Goal: Transaction & Acquisition: Purchase product/service

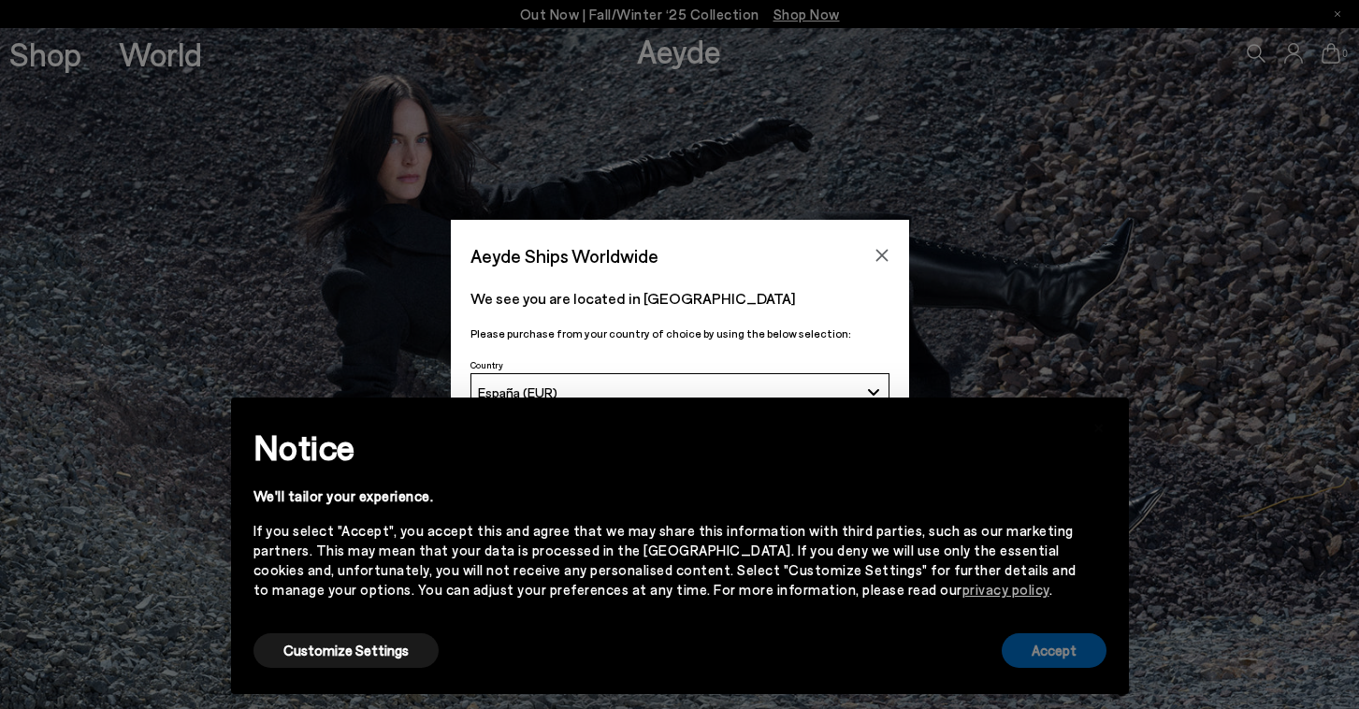
click at [1082, 655] on button "Accept" at bounding box center [1054, 650] width 105 height 35
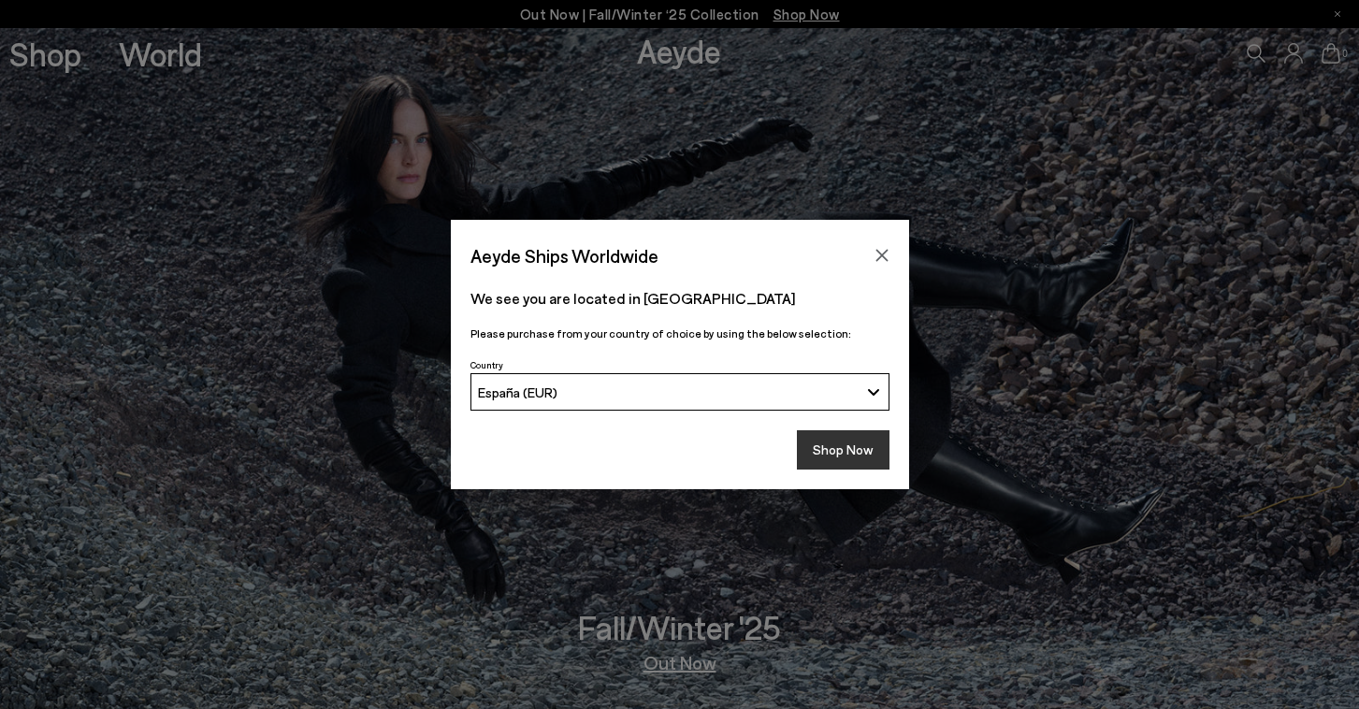
click at [849, 464] on button "Shop Now" at bounding box center [843, 449] width 93 height 39
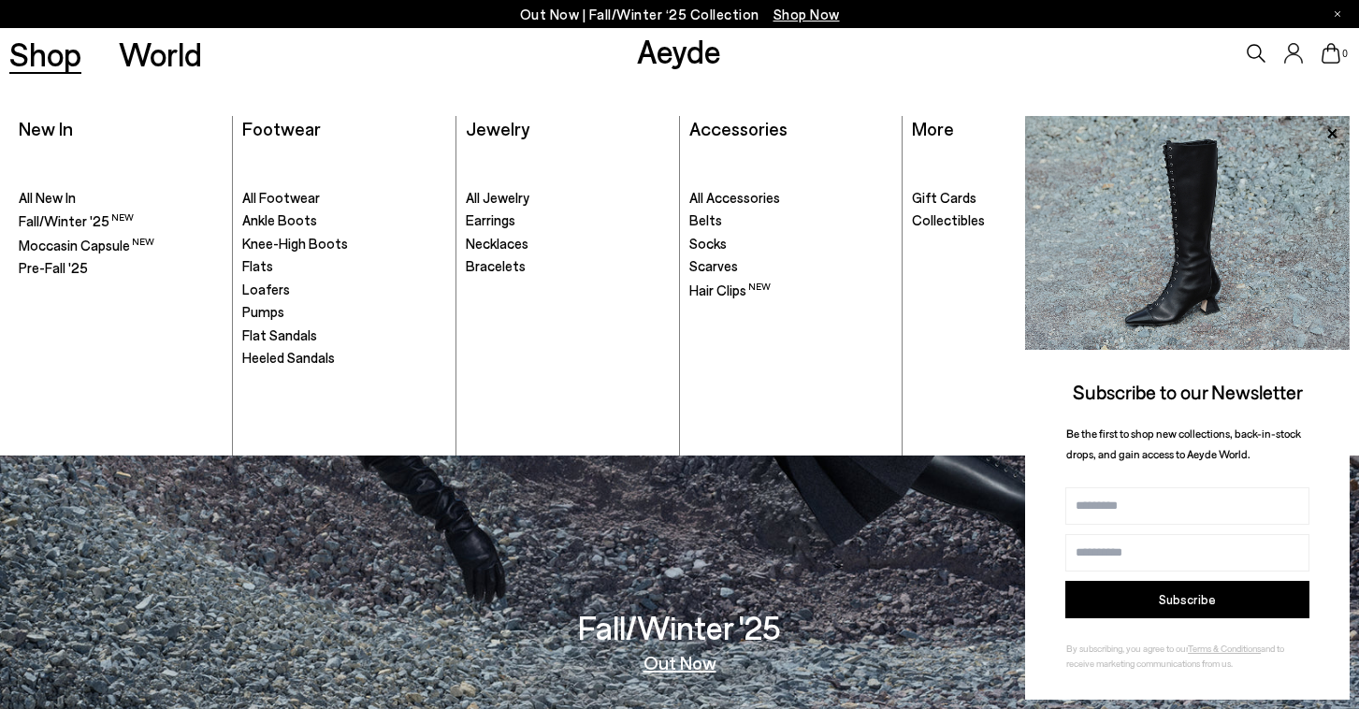
click at [70, 69] on link "Shop" at bounding box center [45, 53] width 72 height 33
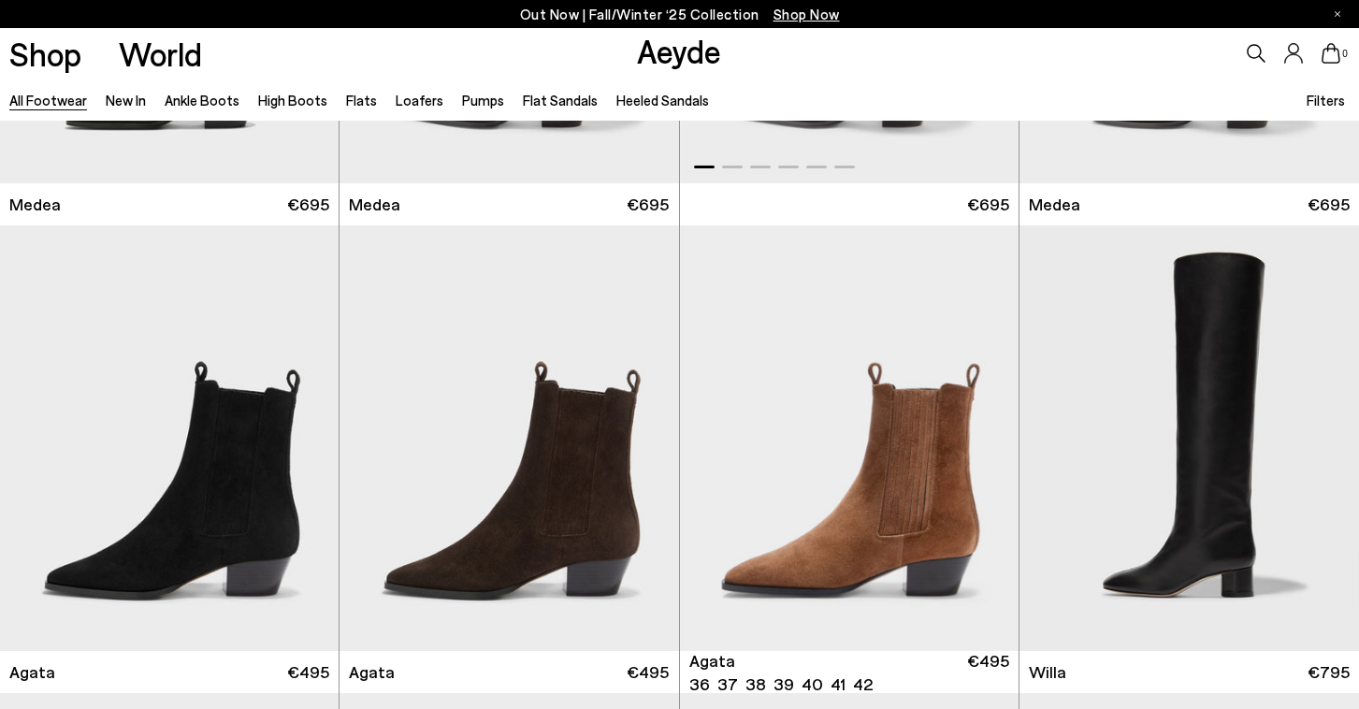
scroll to position [481, 0]
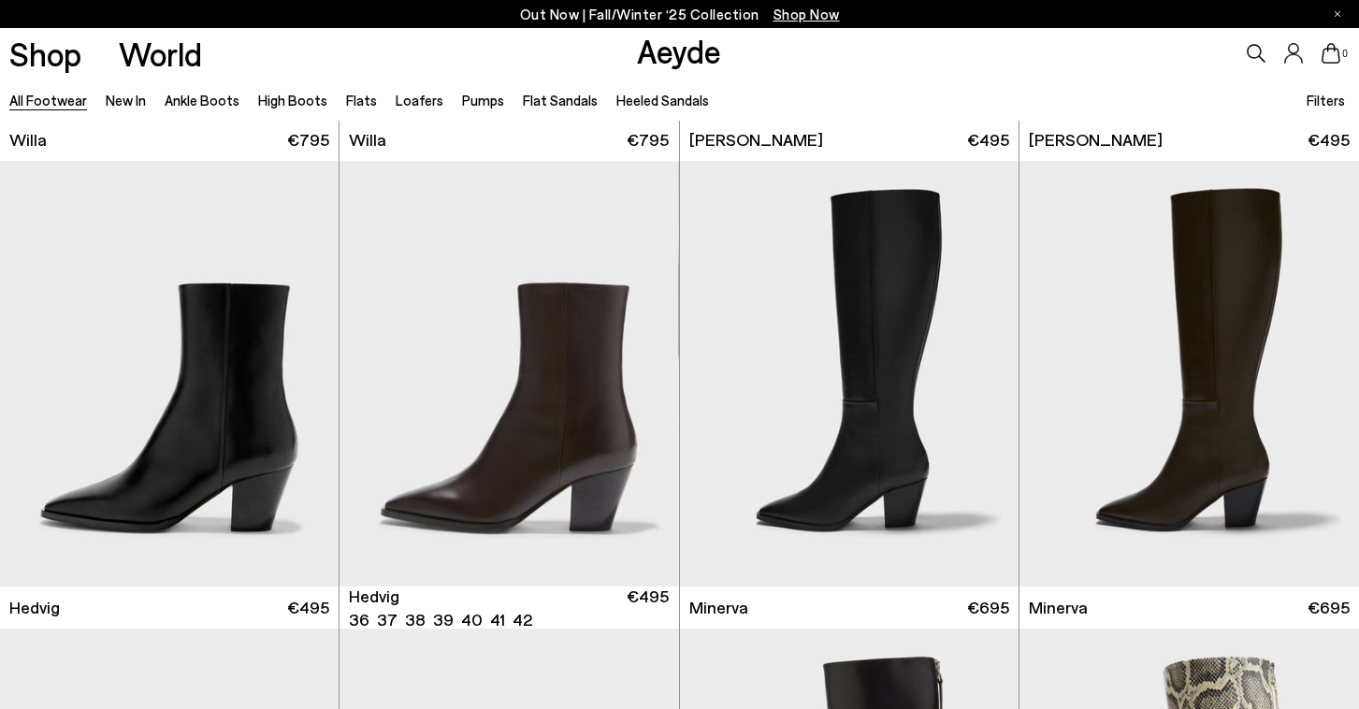
scroll to position [1381, 0]
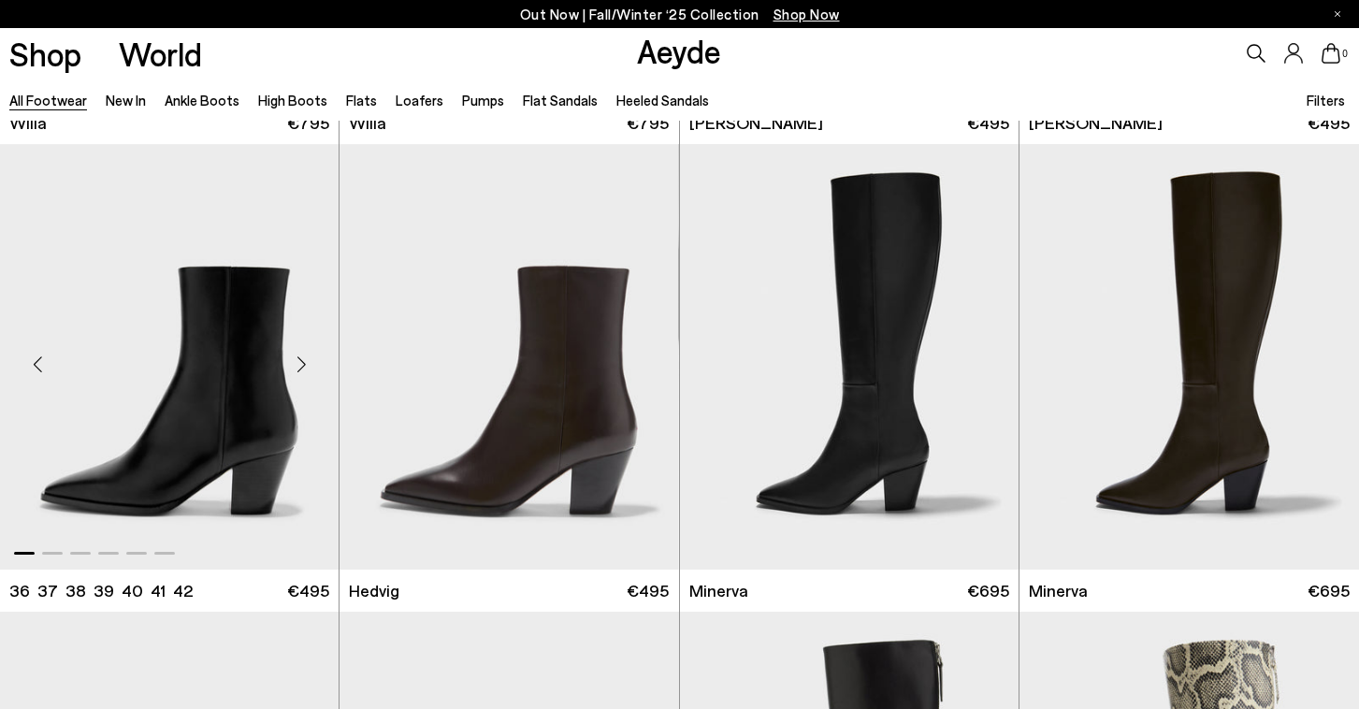
click at [302, 368] on div "Next slide" at bounding box center [301, 364] width 56 height 56
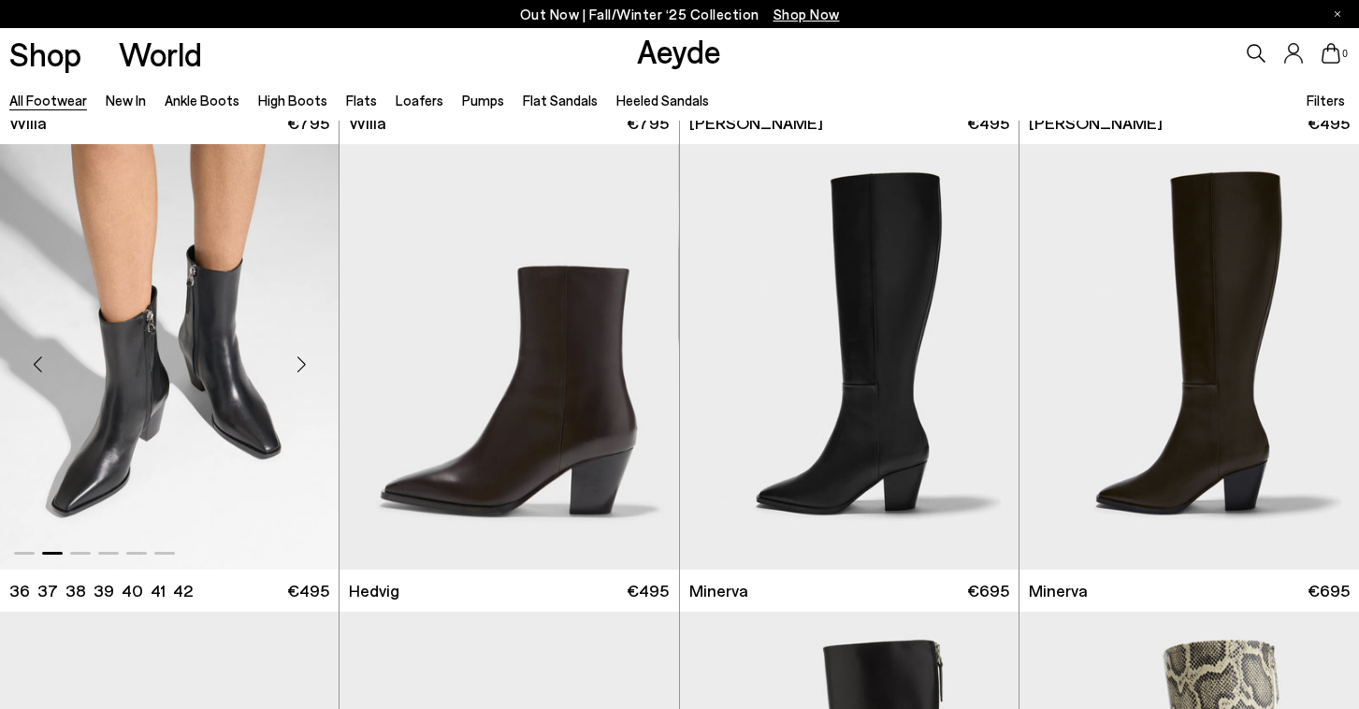
click at [302, 367] on div "Next slide" at bounding box center [301, 364] width 56 height 56
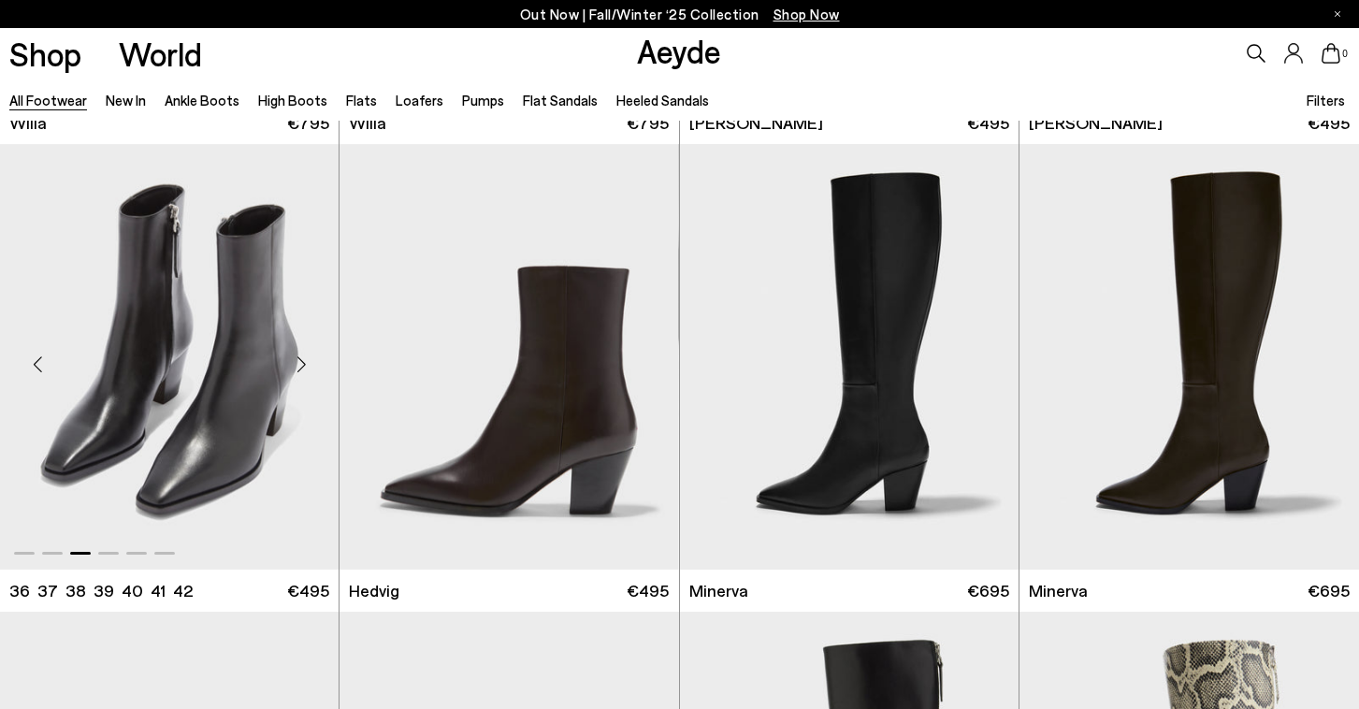
click at [302, 367] on div "Next slide" at bounding box center [301, 364] width 56 height 56
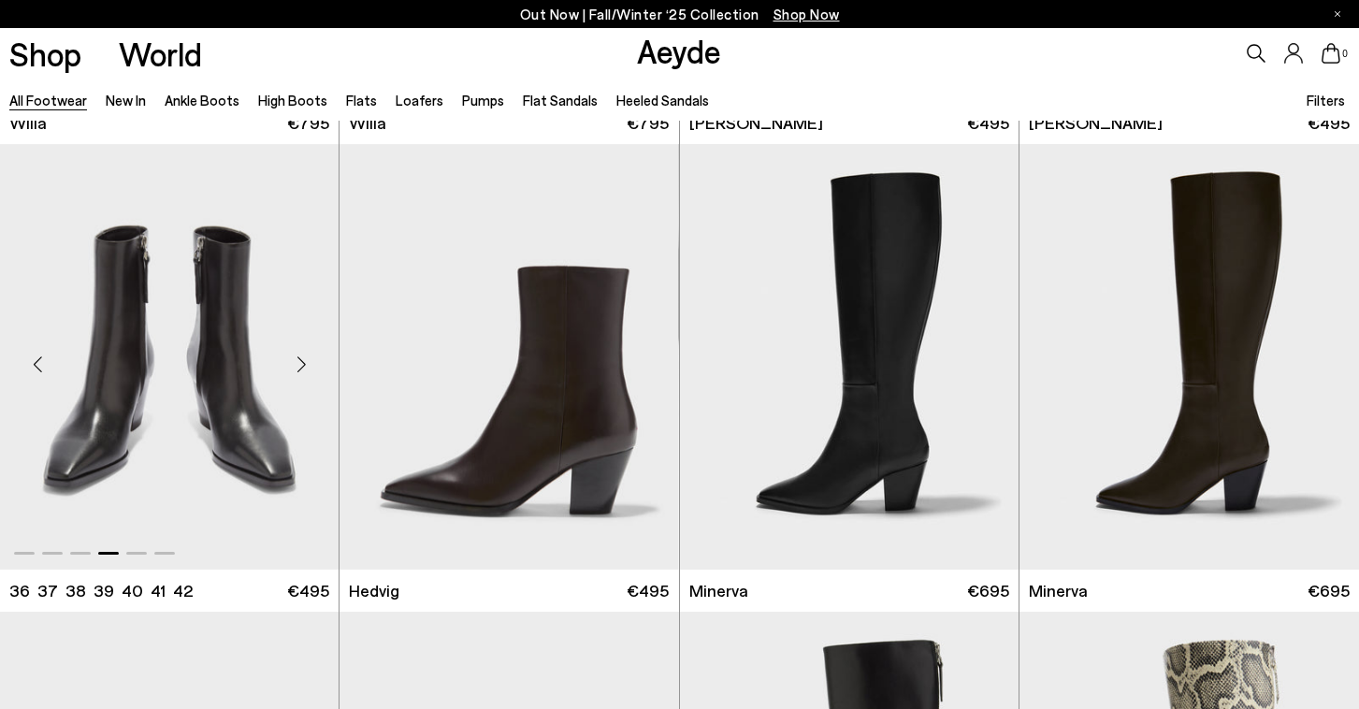
click at [302, 367] on div "Next slide" at bounding box center [301, 364] width 56 height 56
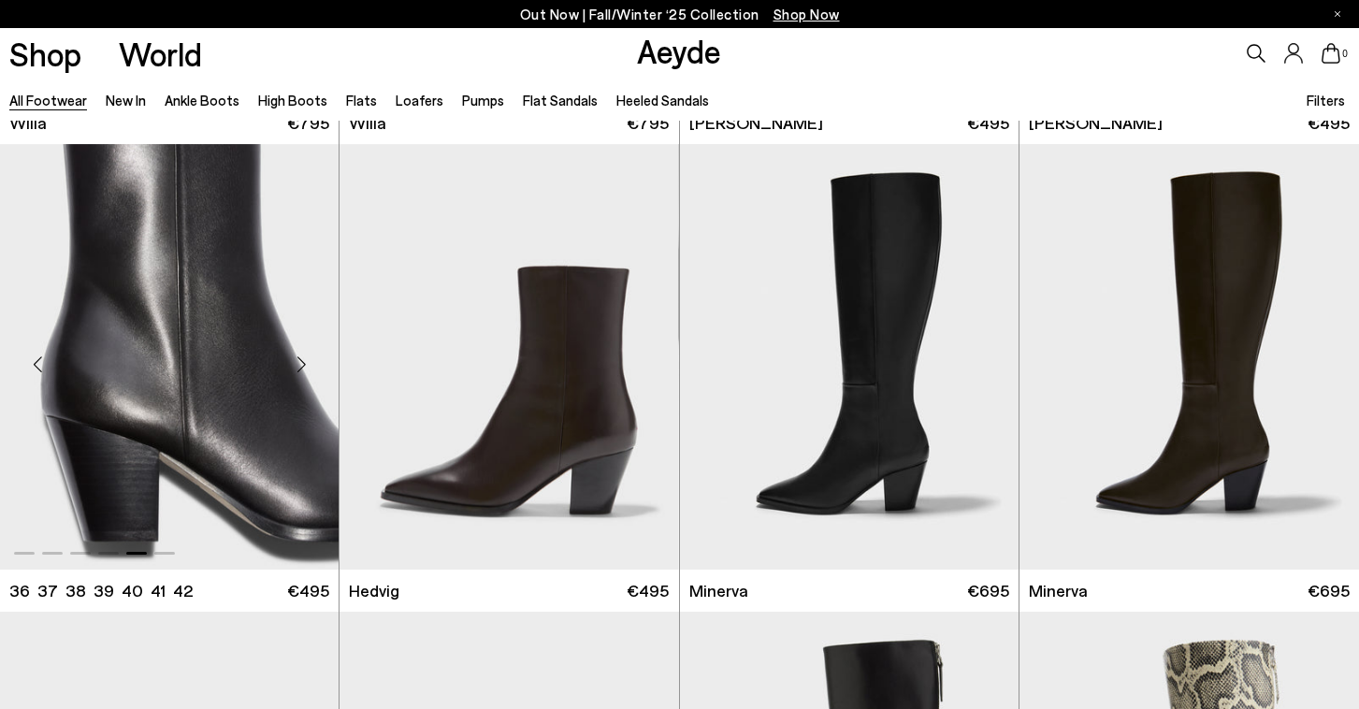
click at [302, 367] on div "Next slide" at bounding box center [301, 364] width 56 height 56
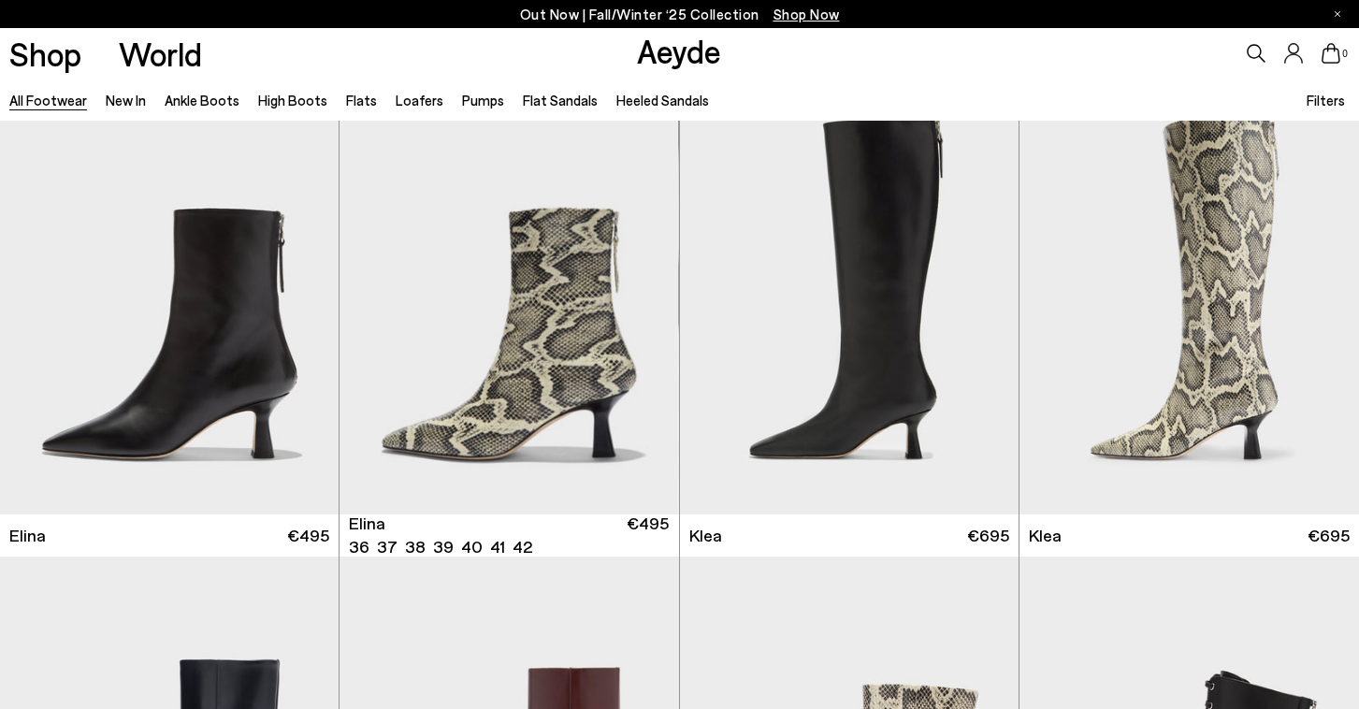
scroll to position [1908, 0]
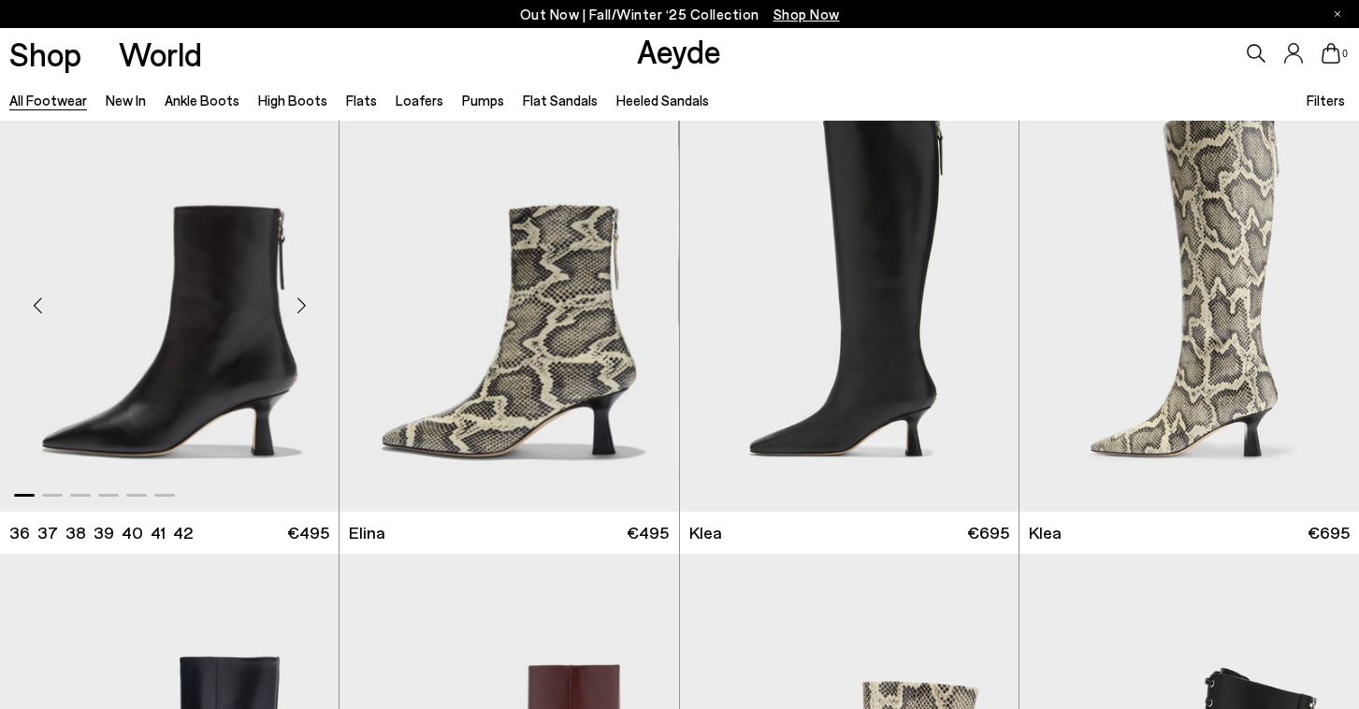
click at [307, 304] on div "Next slide" at bounding box center [301, 306] width 56 height 56
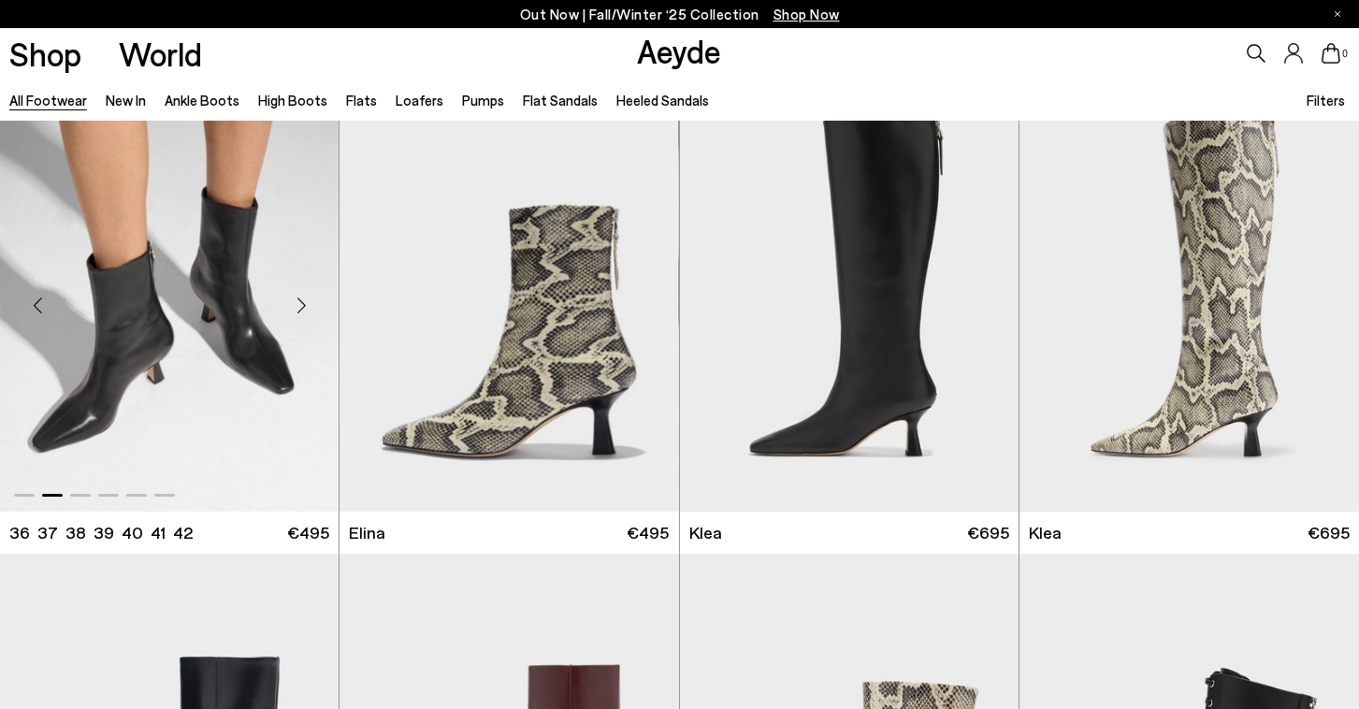
click at [307, 304] on div "Next slide" at bounding box center [301, 306] width 56 height 56
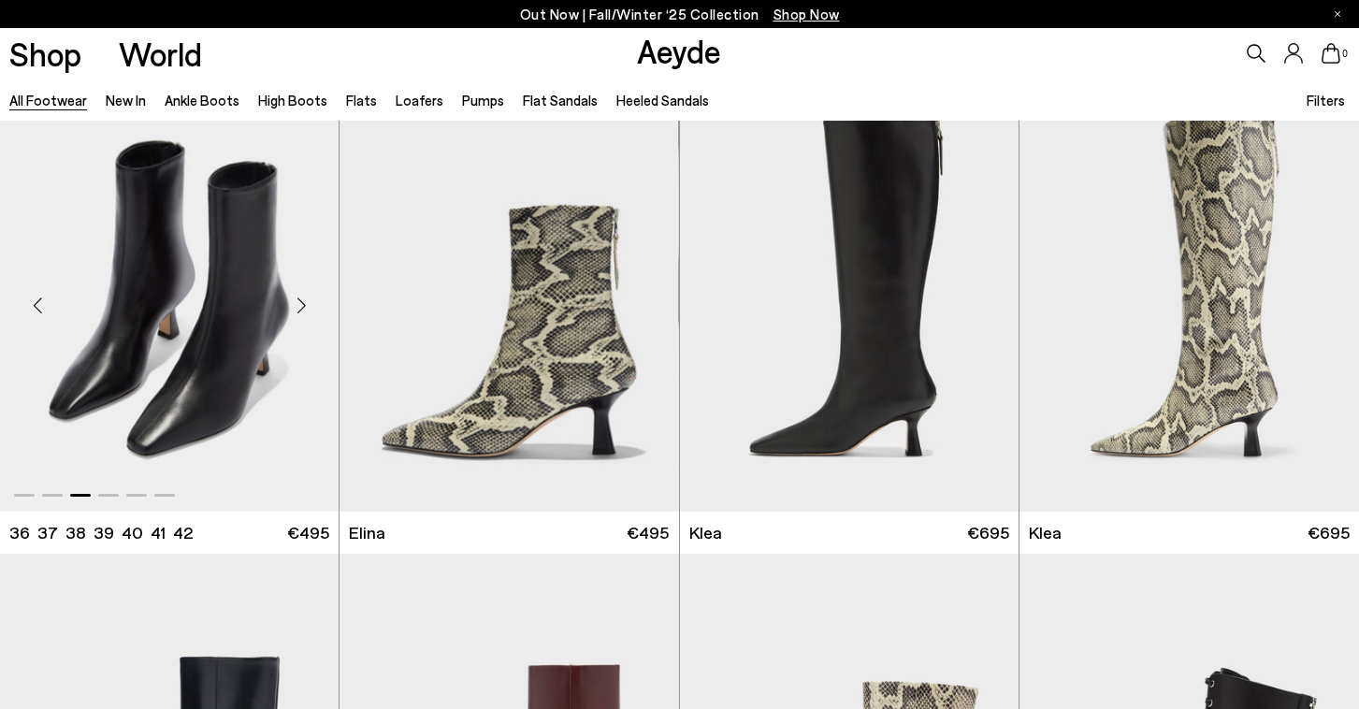
click at [307, 304] on div "Next slide" at bounding box center [301, 306] width 56 height 56
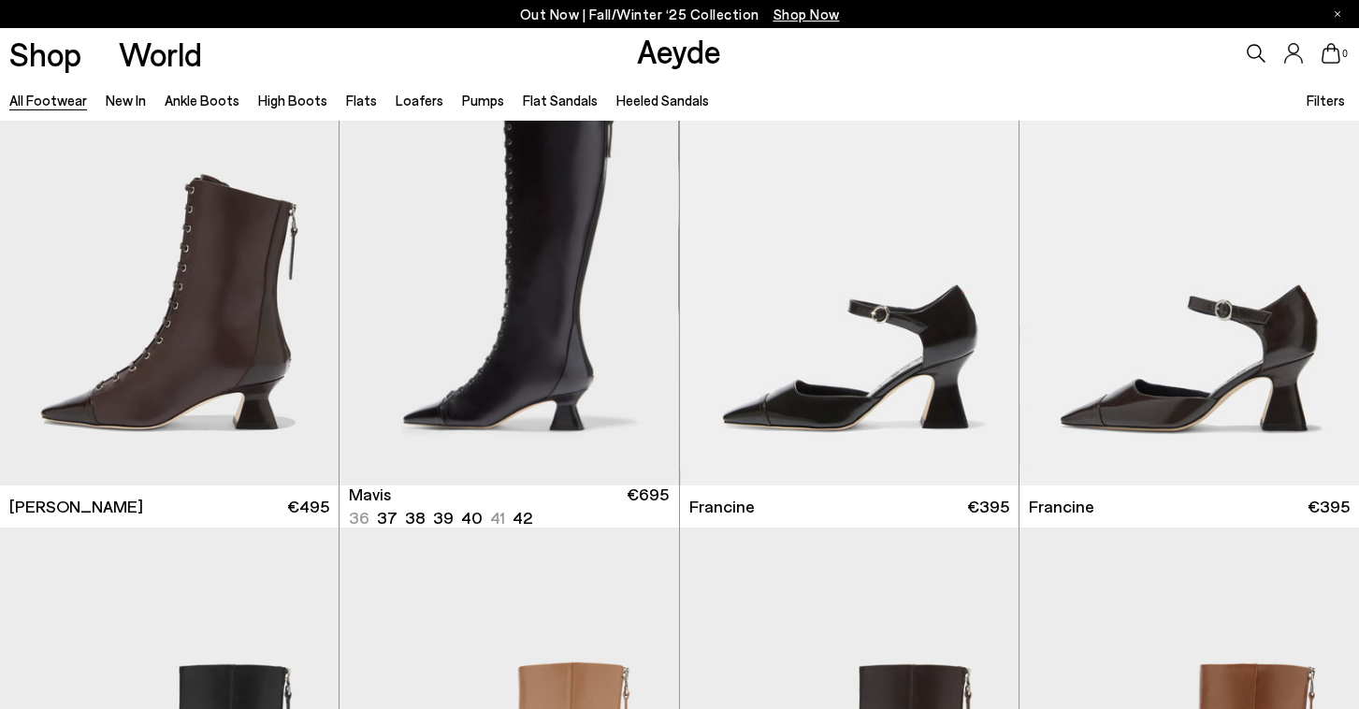
scroll to position [3287, 0]
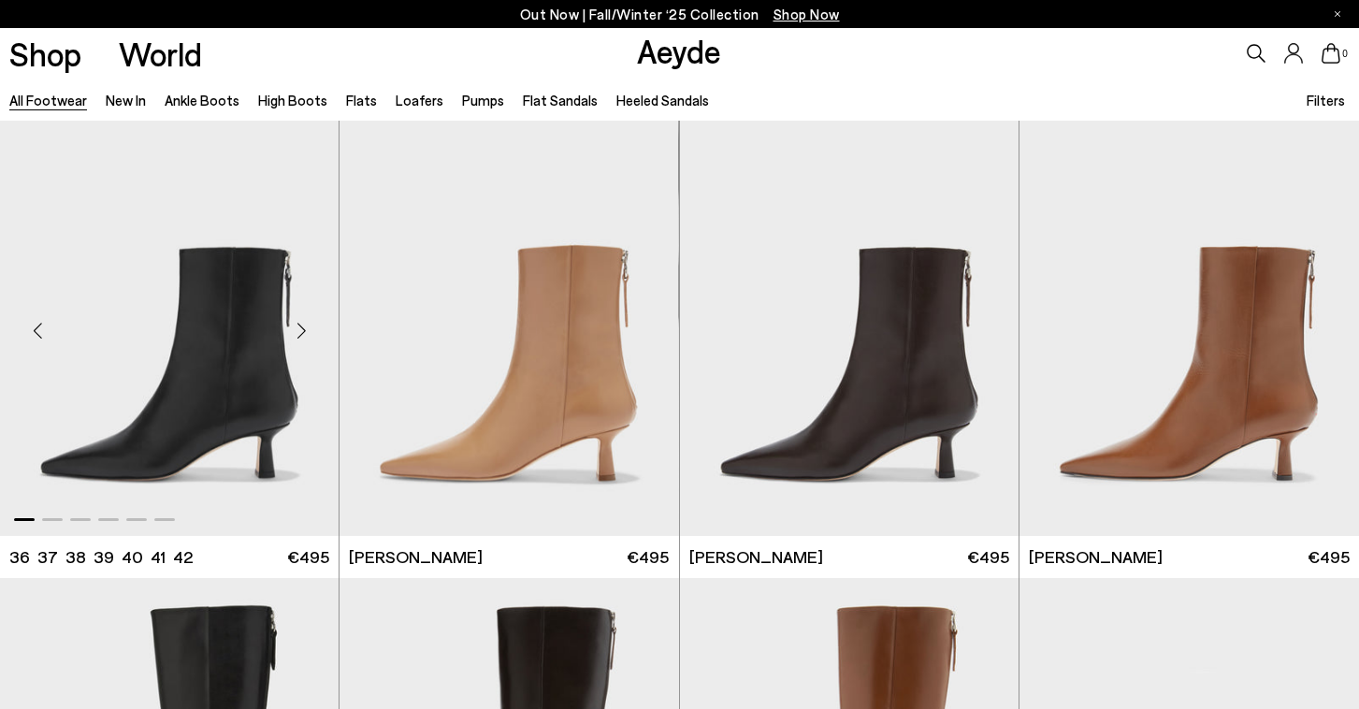
click at [307, 341] on div "Next slide" at bounding box center [301, 330] width 56 height 56
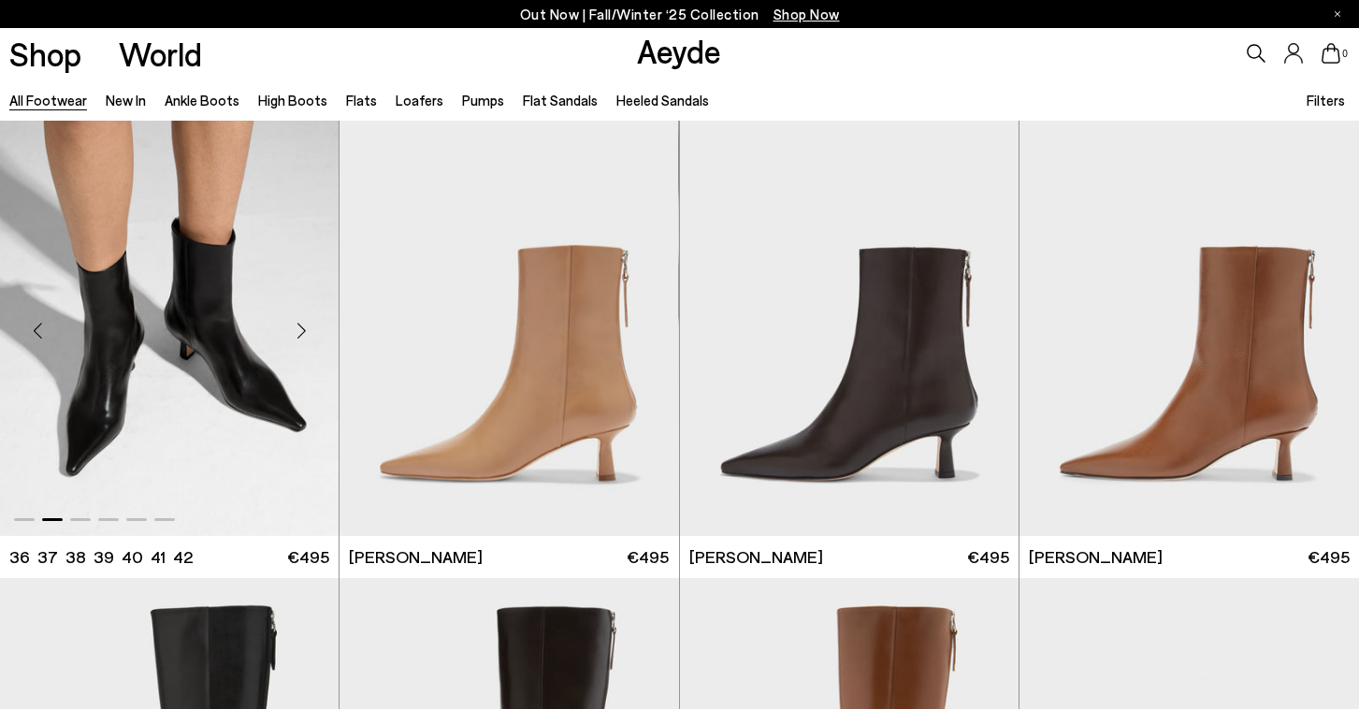
click at [306, 339] on div "Next slide" at bounding box center [301, 330] width 56 height 56
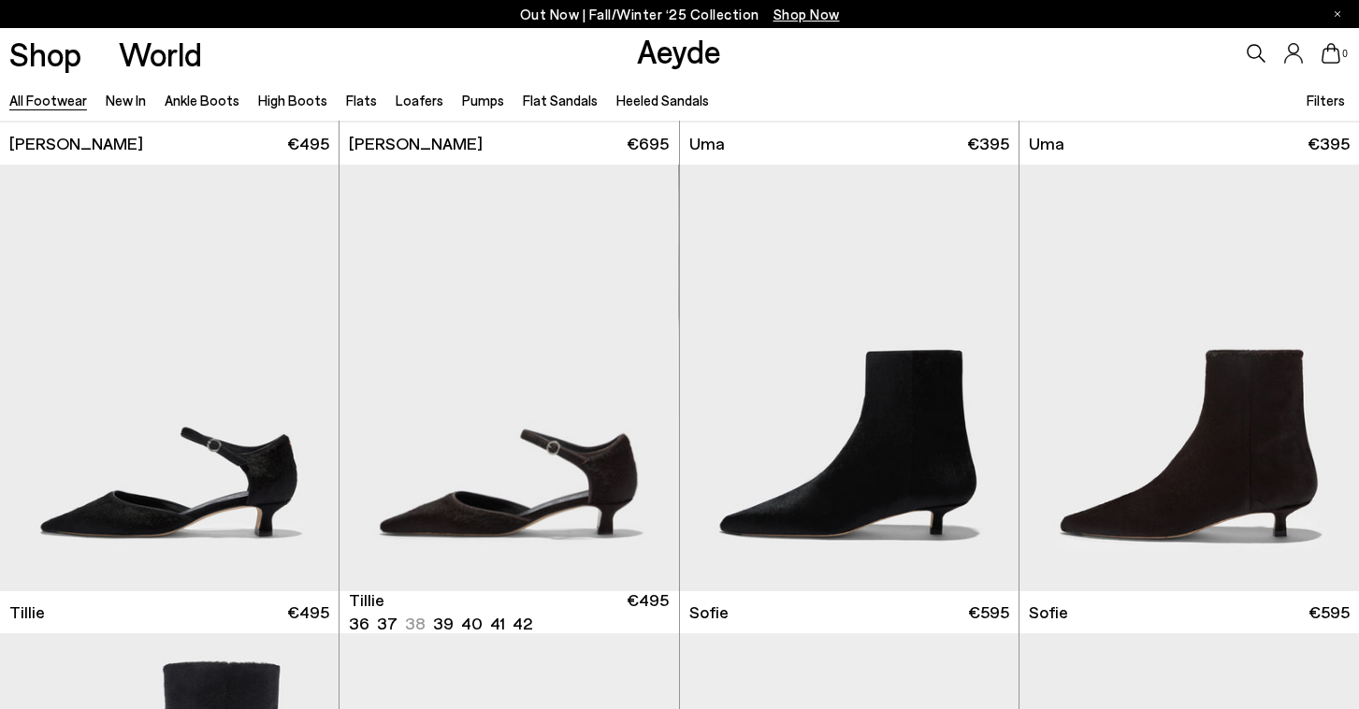
scroll to position [5692, 0]
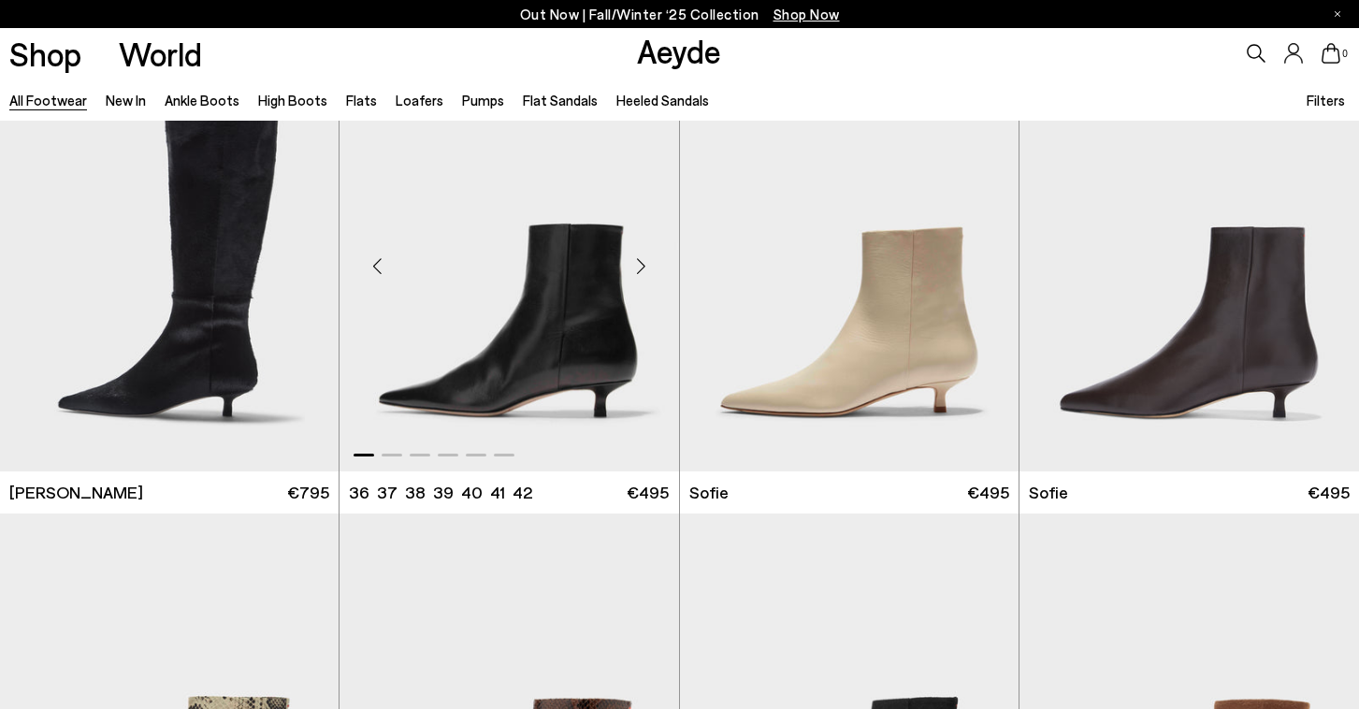
click at [639, 276] on div "Next slide" at bounding box center [641, 266] width 56 height 56
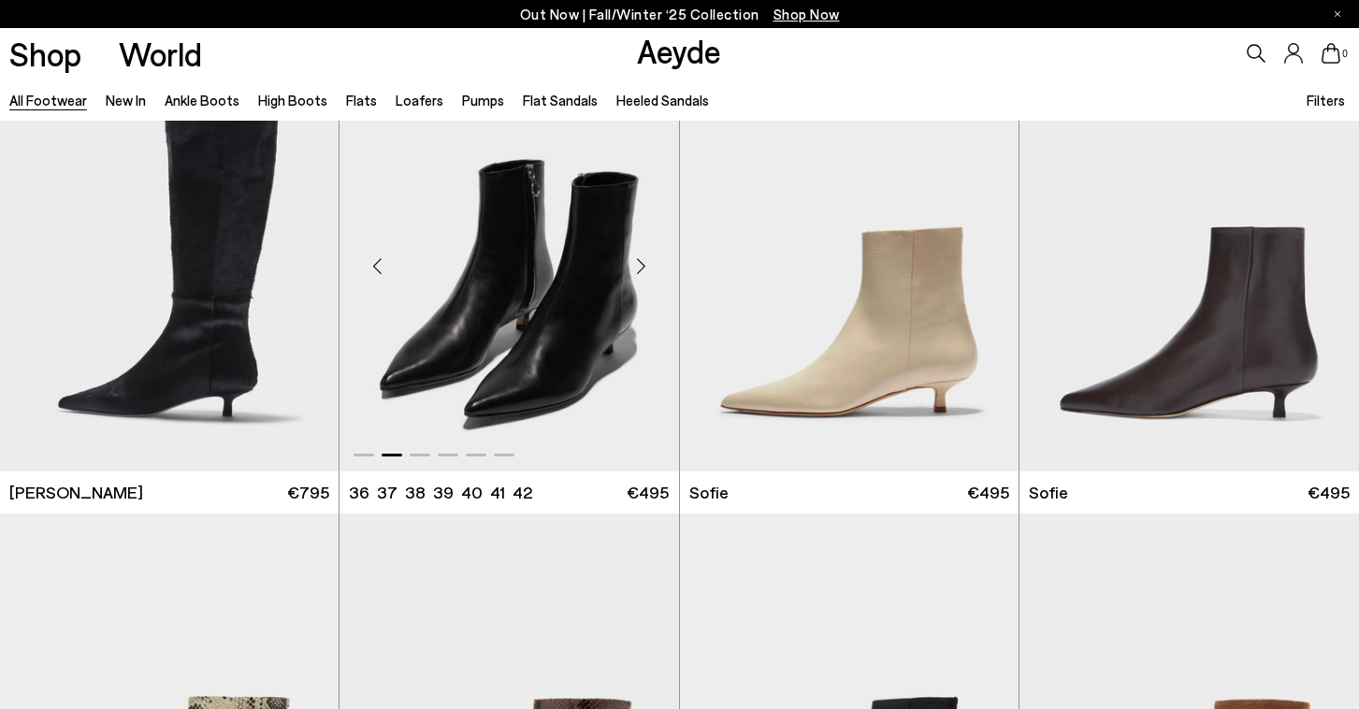
click at [639, 276] on div "Next slide" at bounding box center [641, 266] width 56 height 56
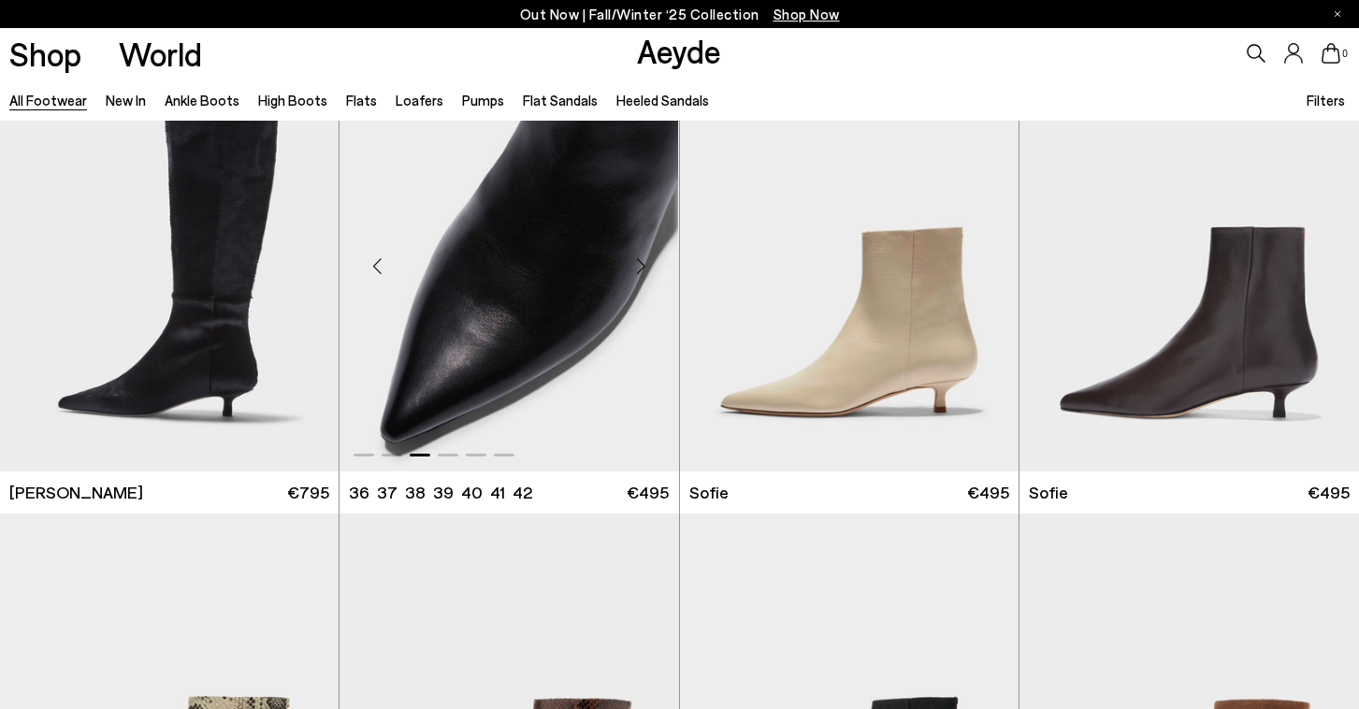
click at [639, 276] on div "Next slide" at bounding box center [641, 266] width 56 height 56
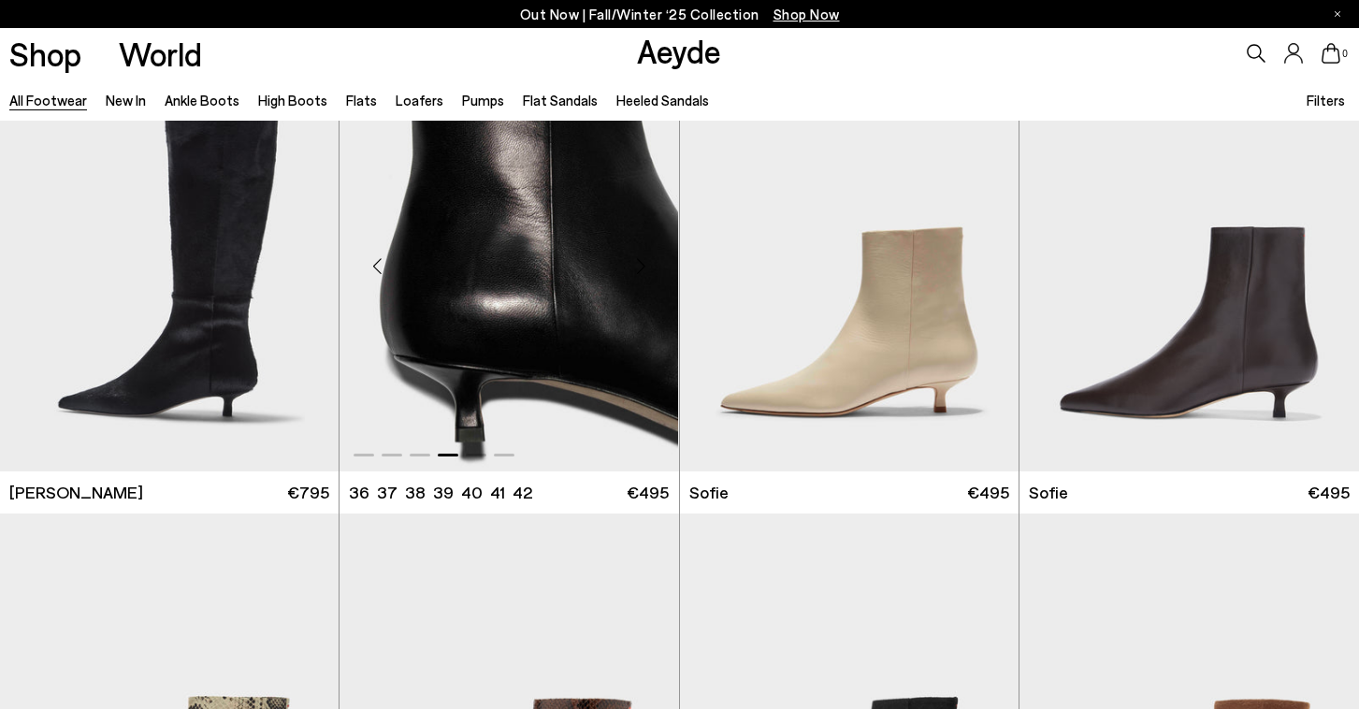
click at [639, 276] on div "Next slide" at bounding box center [641, 266] width 56 height 56
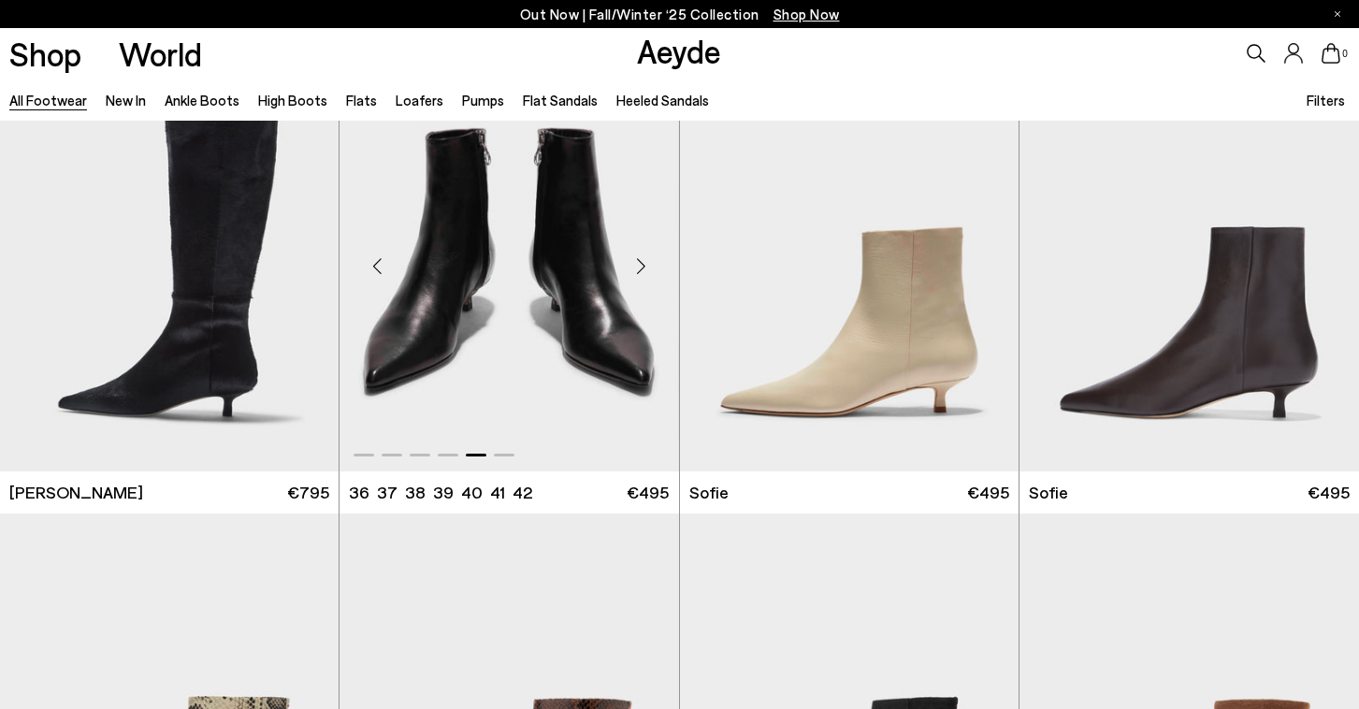
click at [639, 276] on div "Next slide" at bounding box center [641, 266] width 56 height 56
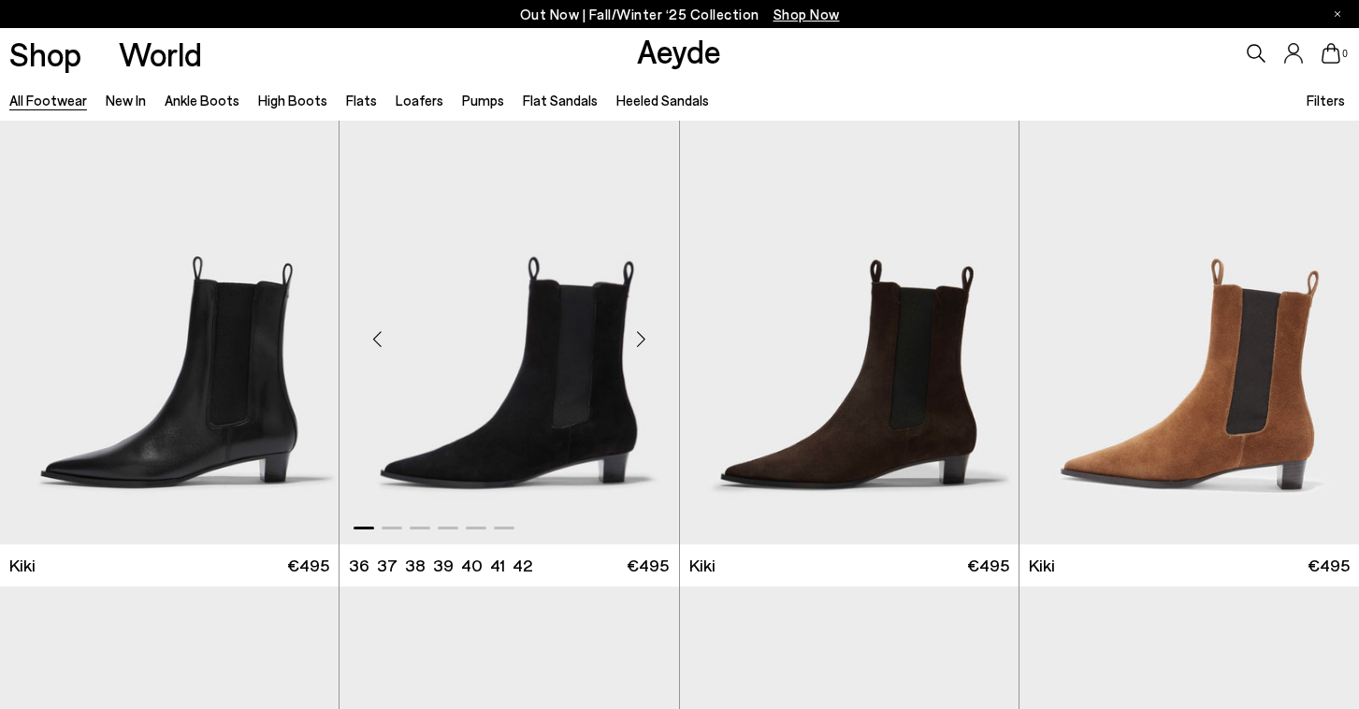
scroll to position [7015, 0]
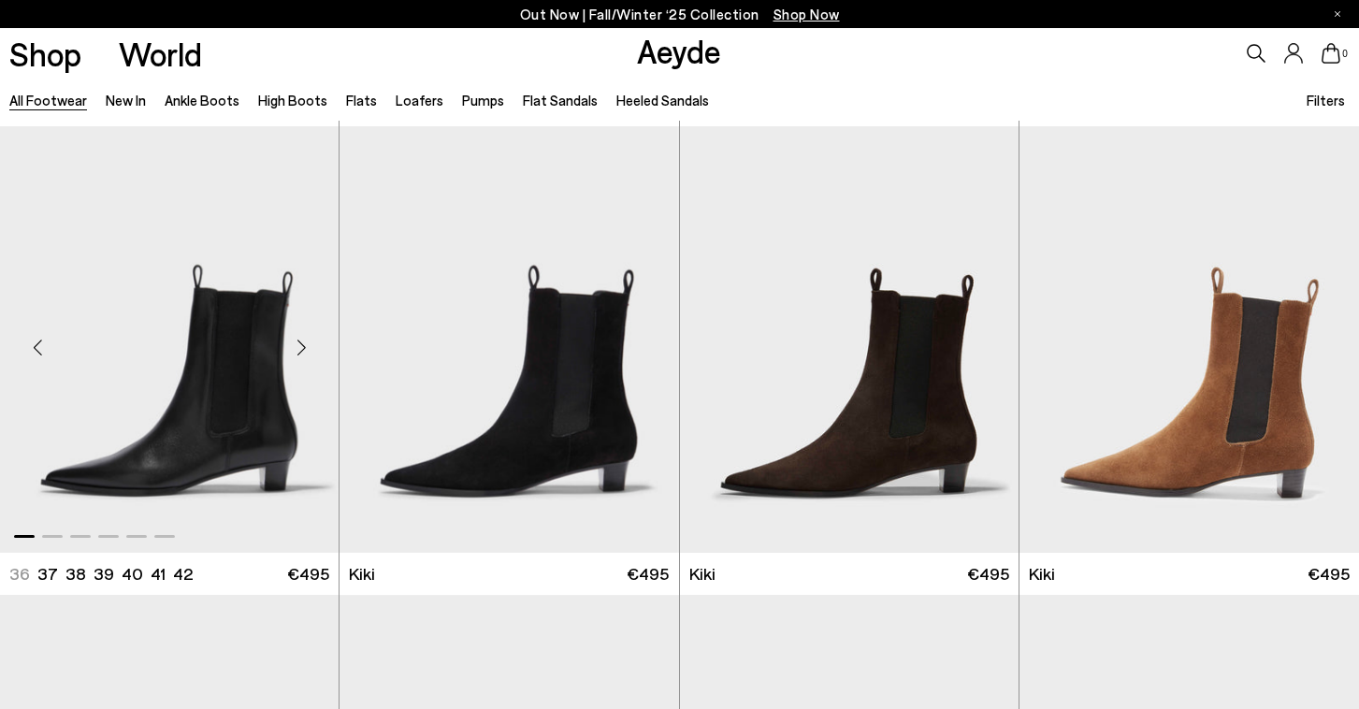
click at [308, 354] on div "Next slide" at bounding box center [301, 347] width 56 height 56
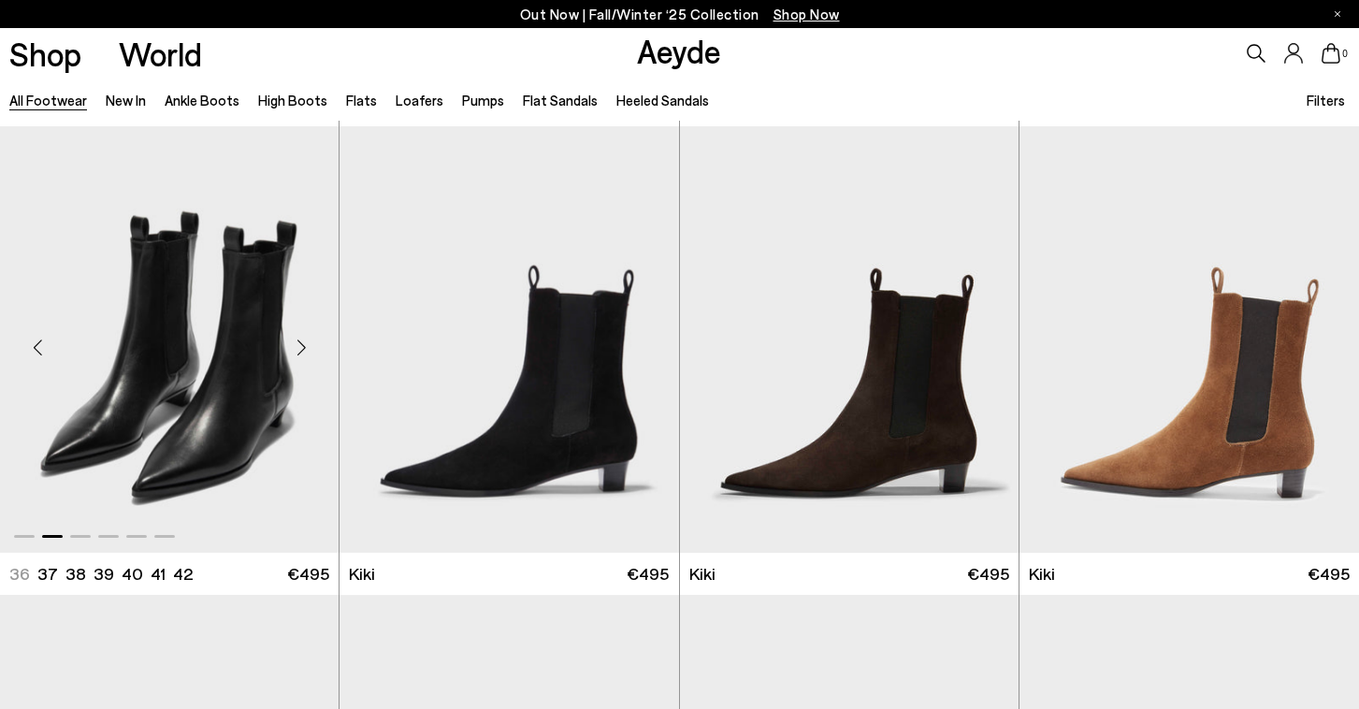
click at [308, 354] on div "Next slide" at bounding box center [301, 347] width 56 height 56
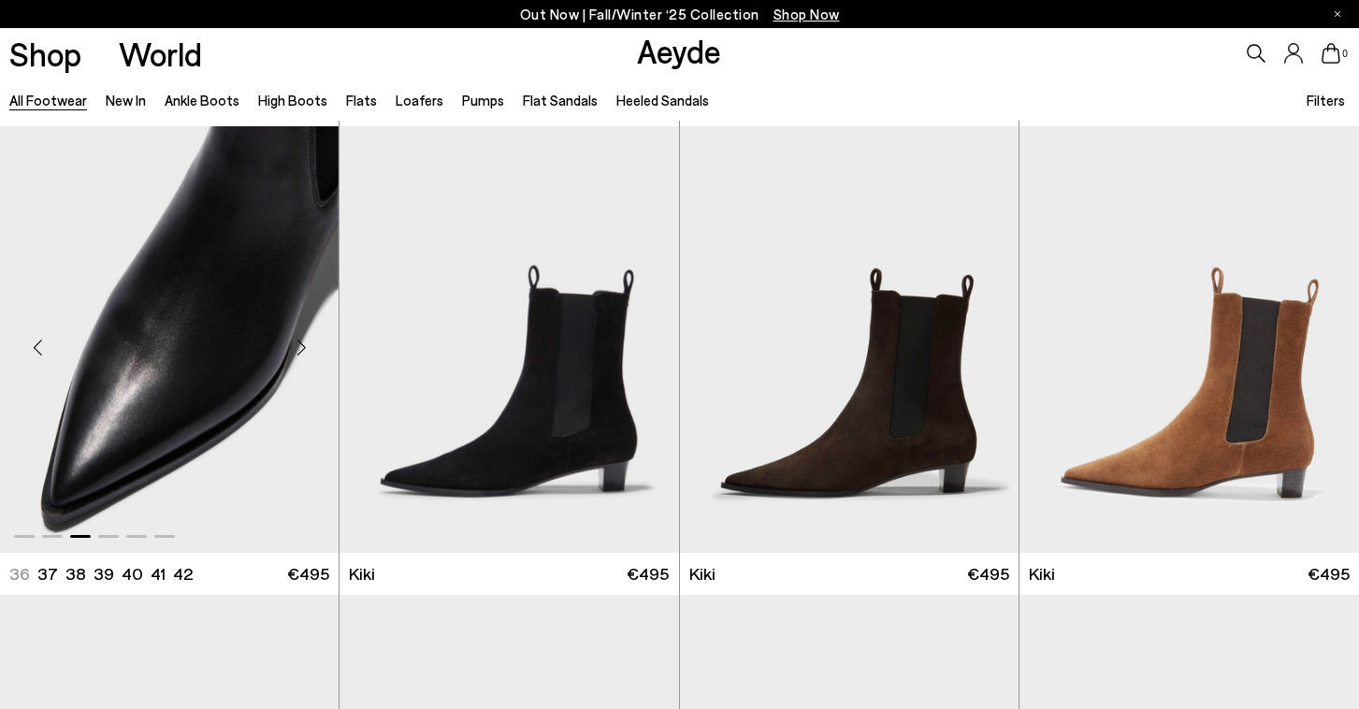
click at [308, 354] on div "Next slide" at bounding box center [301, 347] width 56 height 56
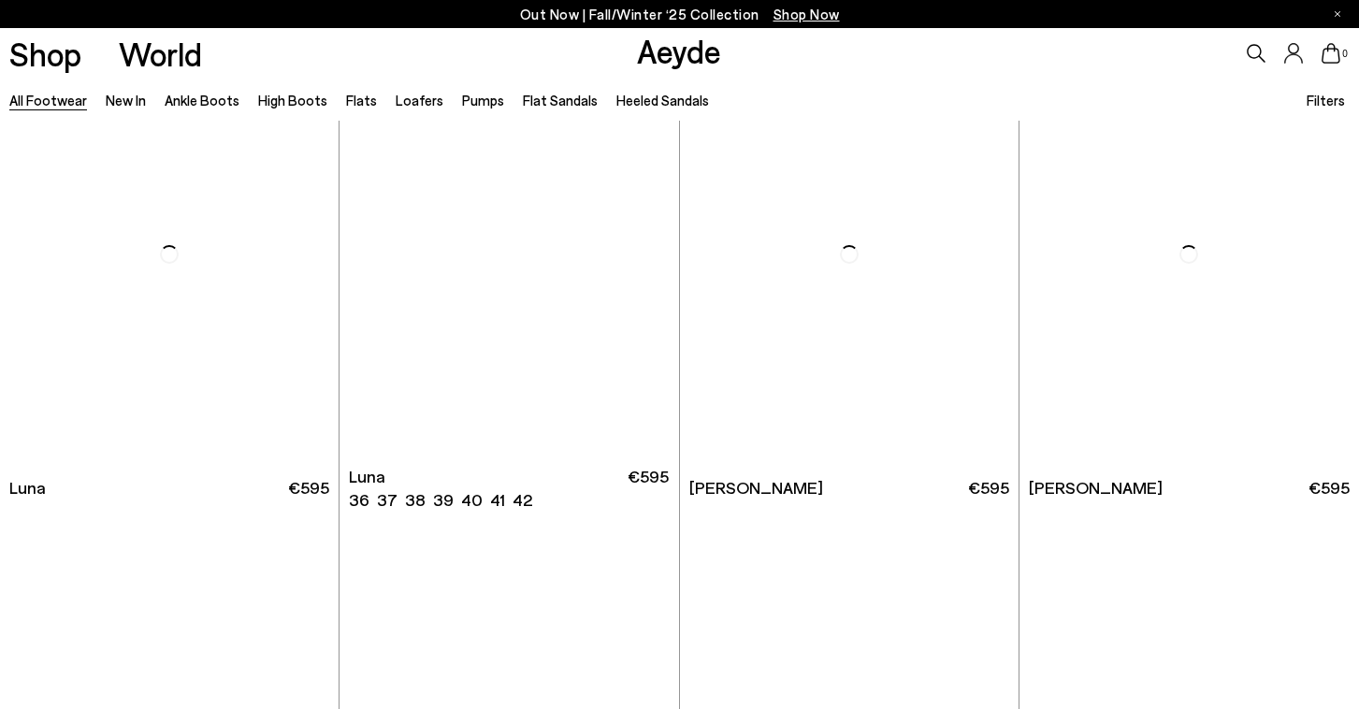
scroll to position [13659, 0]
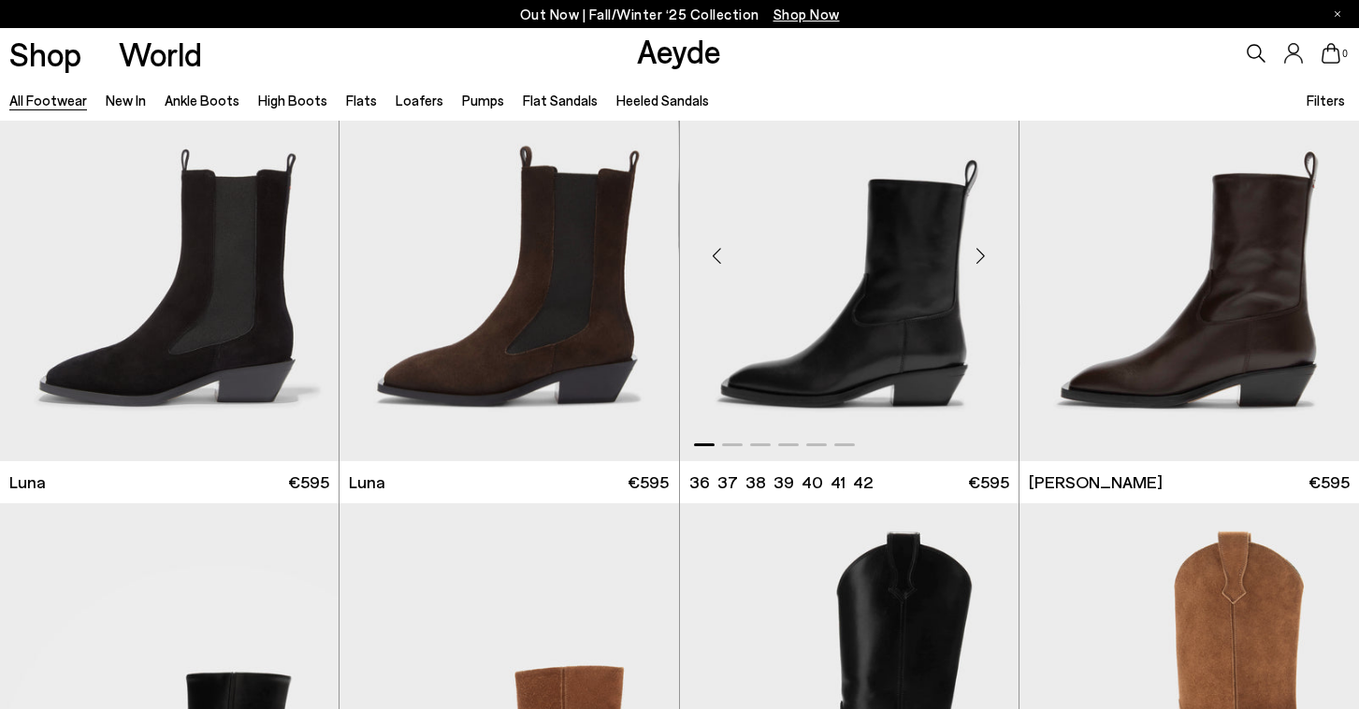
click at [983, 260] on div "Next slide" at bounding box center [981, 256] width 56 height 56
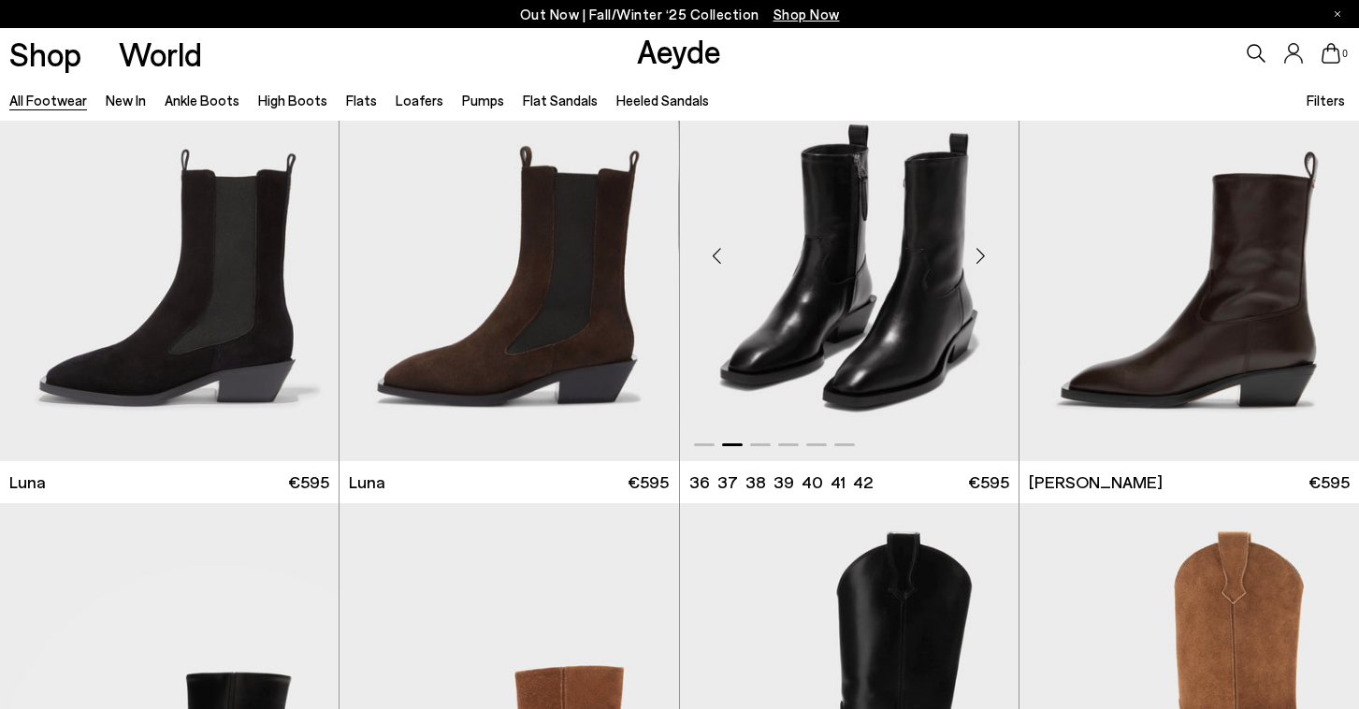
click at [983, 260] on div "Next slide" at bounding box center [981, 256] width 56 height 56
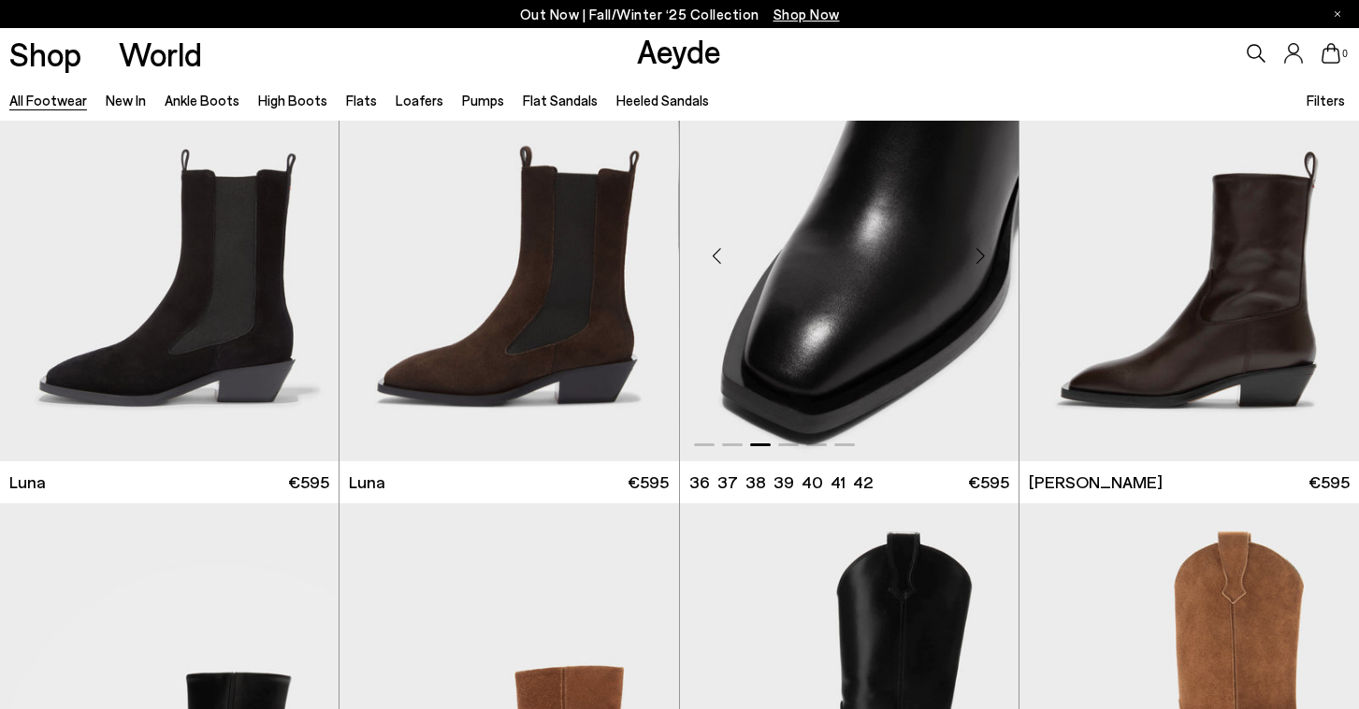
click at [983, 260] on div "Next slide" at bounding box center [981, 256] width 56 height 56
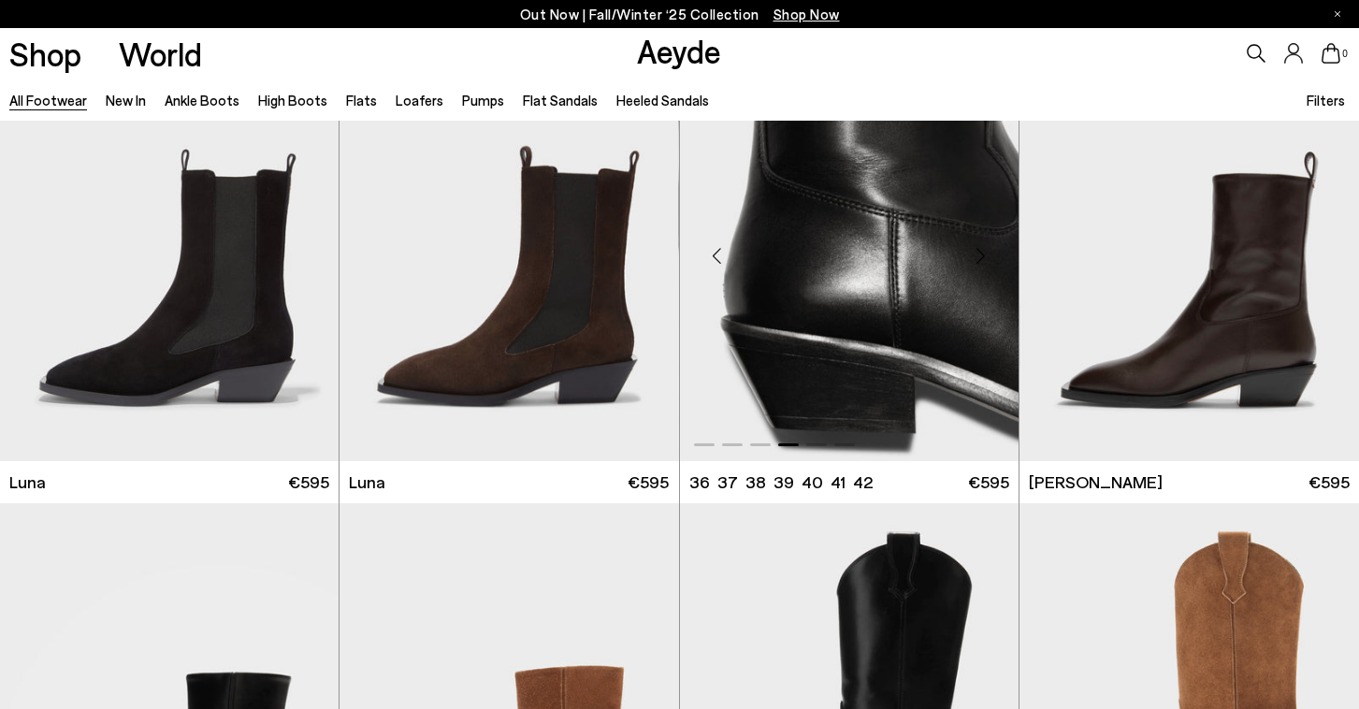
click at [983, 260] on div "Next slide" at bounding box center [981, 256] width 56 height 56
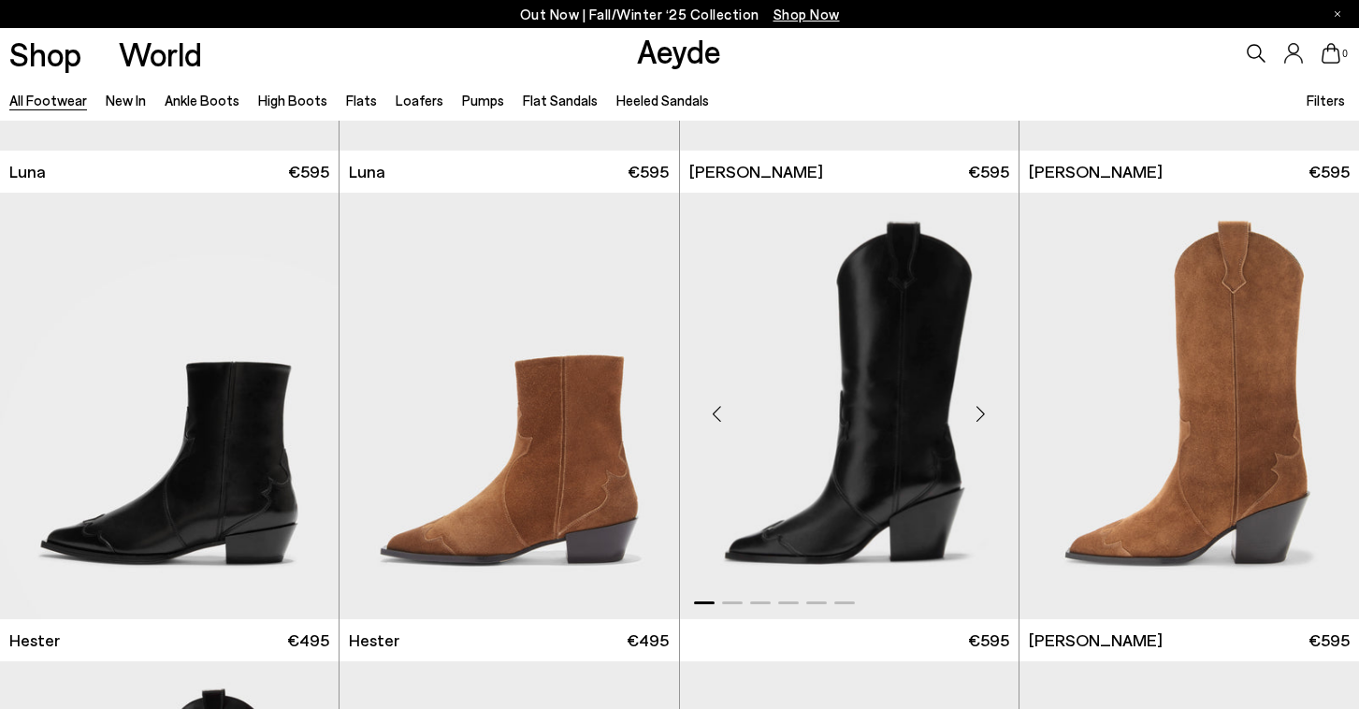
scroll to position [14078, 0]
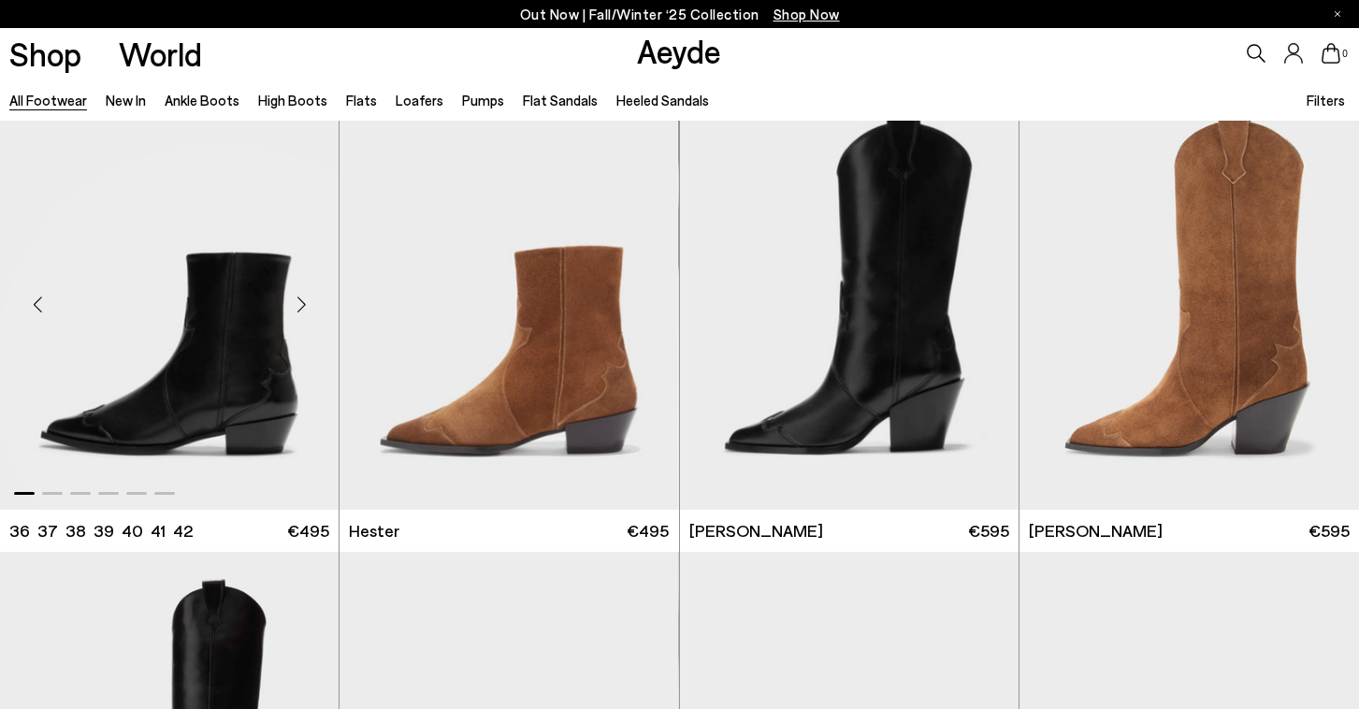
click at [305, 304] on div "Next slide" at bounding box center [301, 304] width 56 height 56
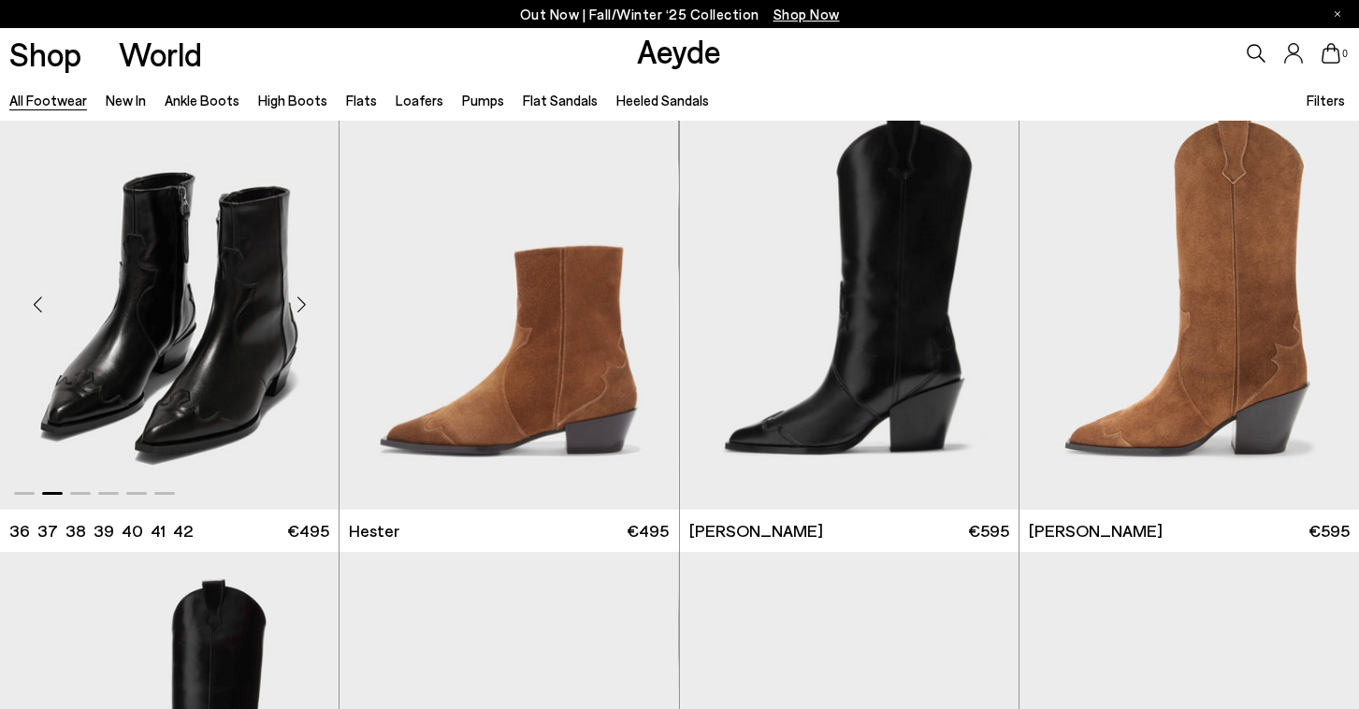
click at [305, 304] on div "Next slide" at bounding box center [301, 304] width 56 height 56
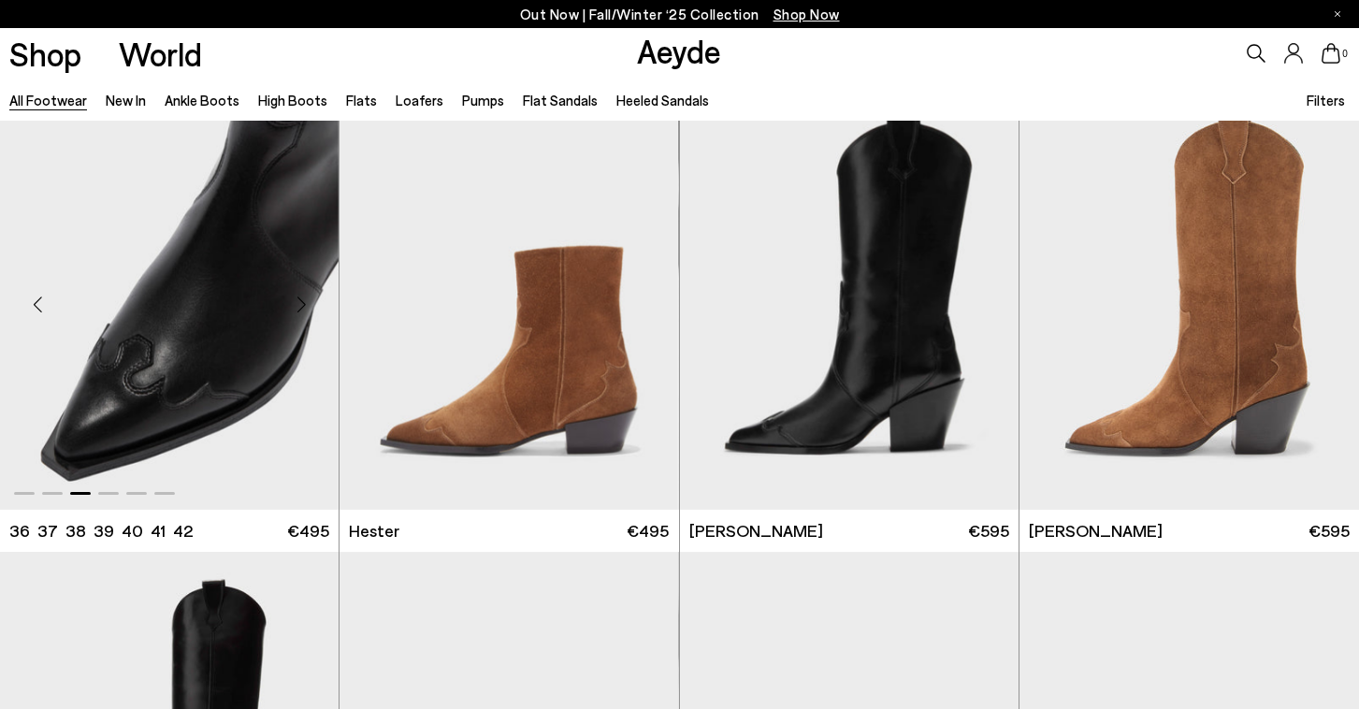
click at [305, 304] on div "Next slide" at bounding box center [301, 304] width 56 height 56
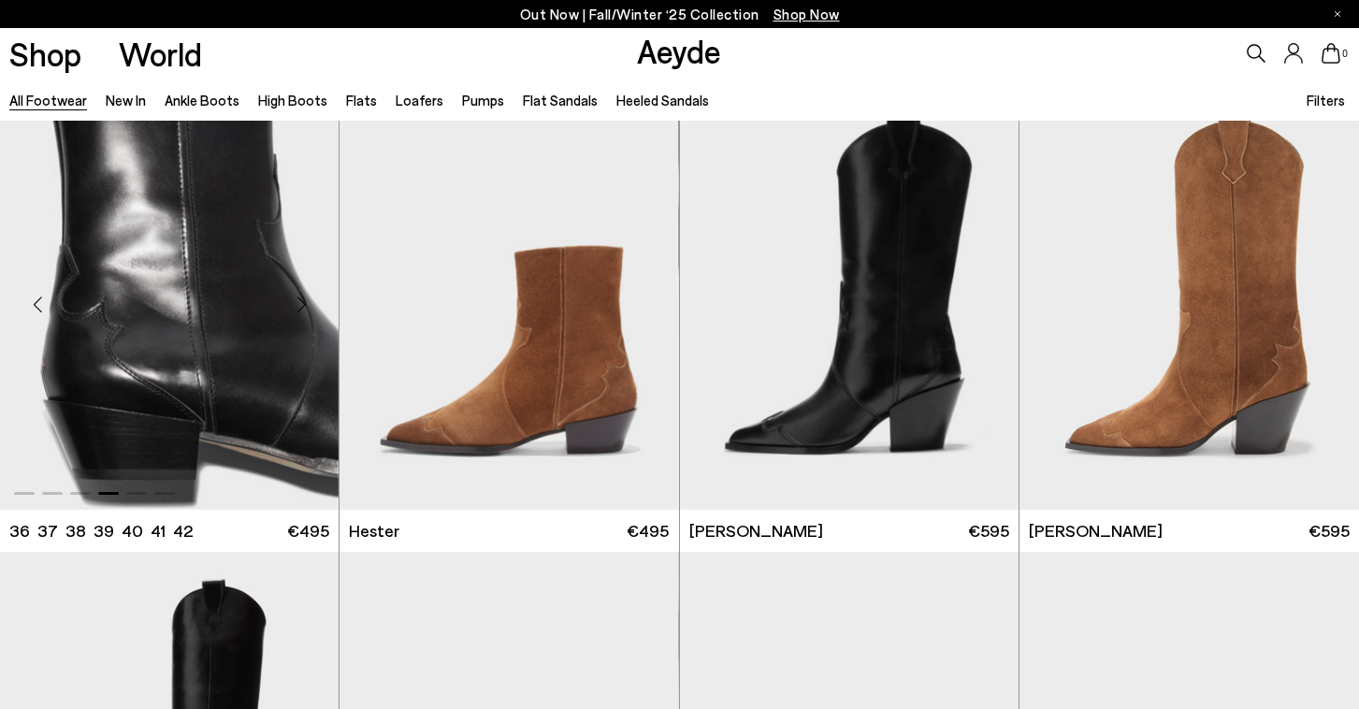
click at [305, 304] on div "Next slide" at bounding box center [301, 304] width 56 height 56
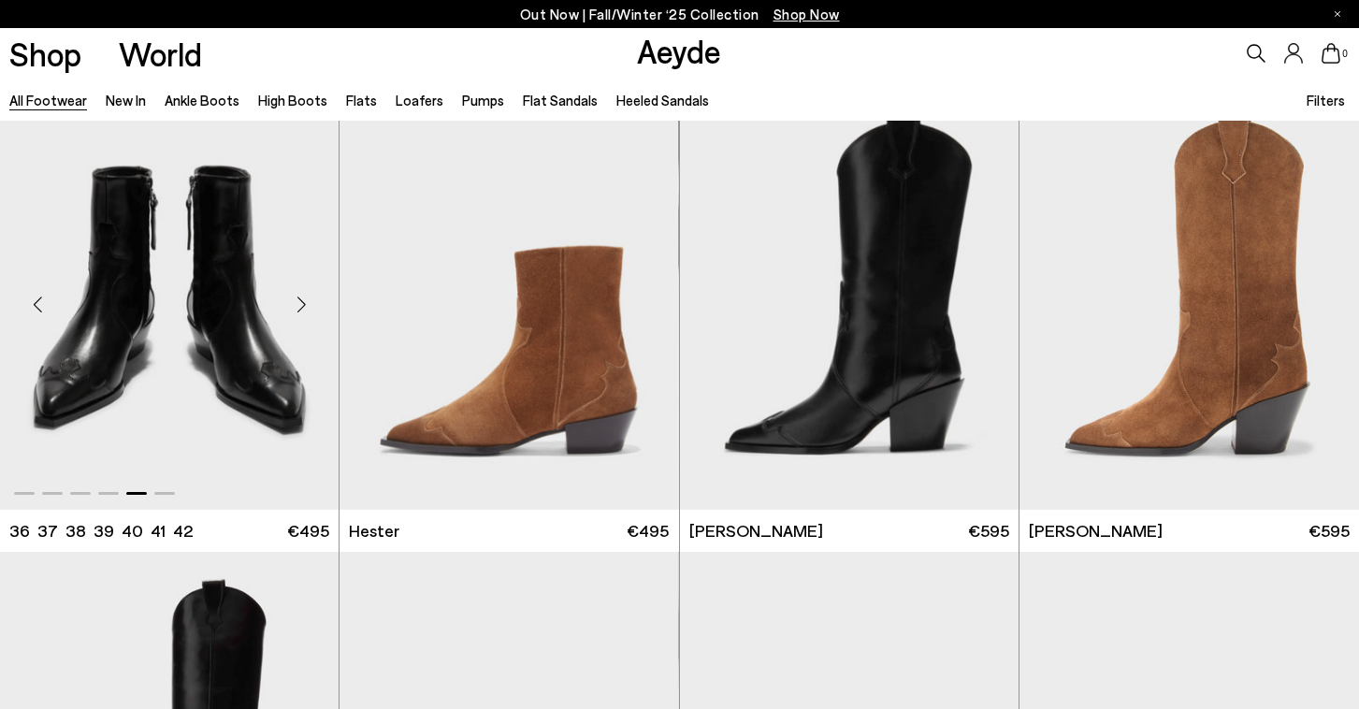
click at [305, 304] on div "Next slide" at bounding box center [301, 304] width 56 height 56
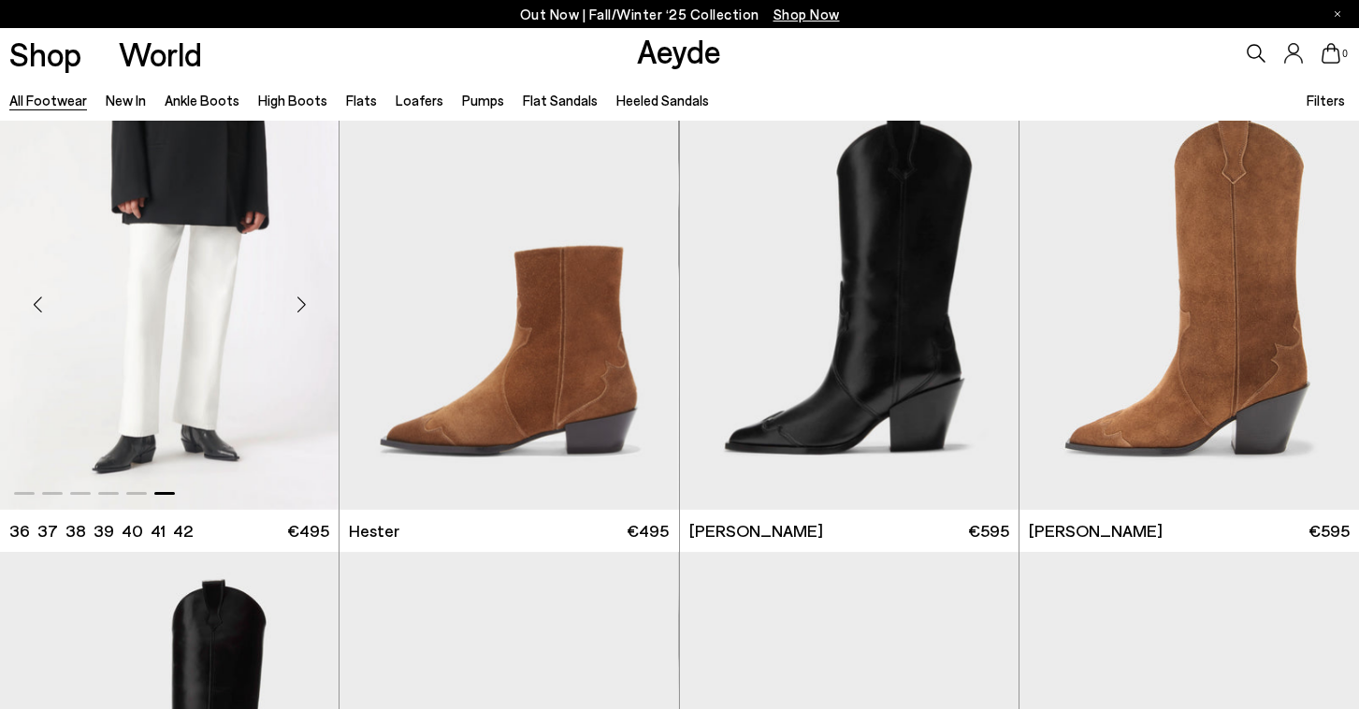
click at [305, 304] on div "Next slide" at bounding box center [301, 304] width 56 height 56
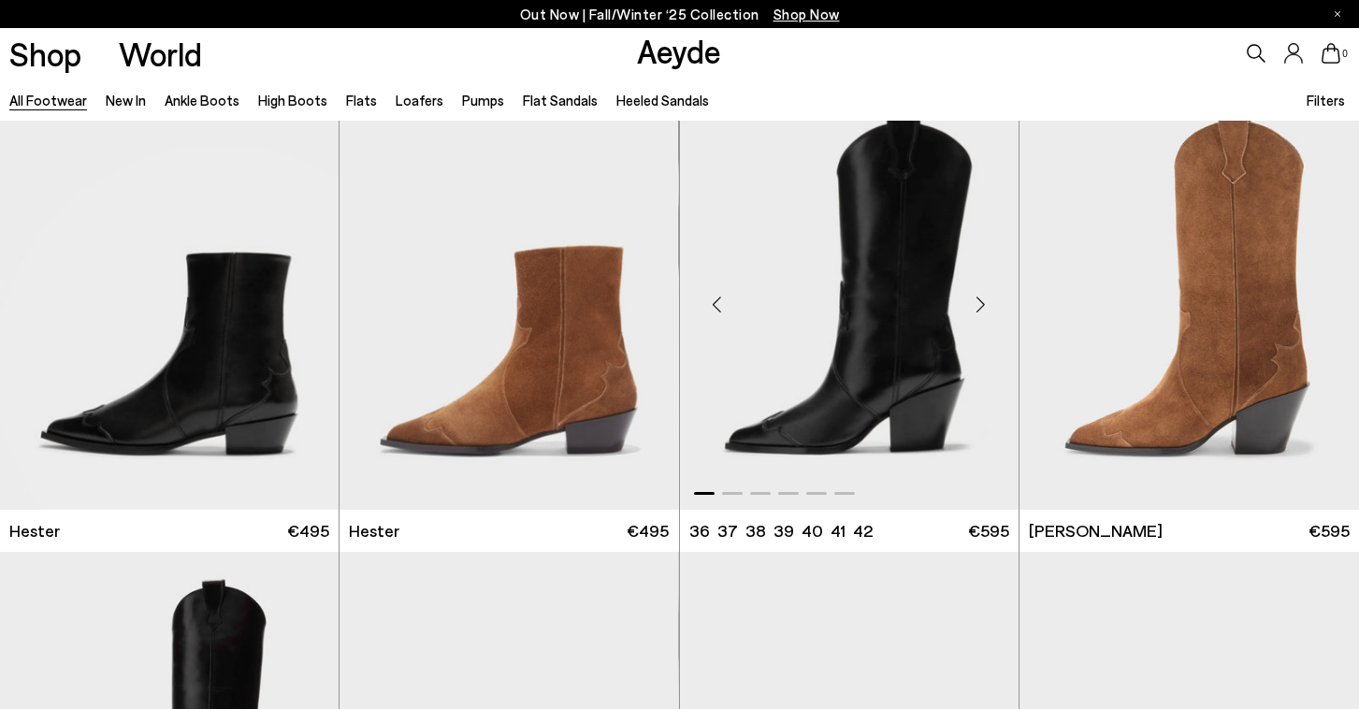
click at [975, 308] on div "Next slide" at bounding box center [981, 304] width 56 height 56
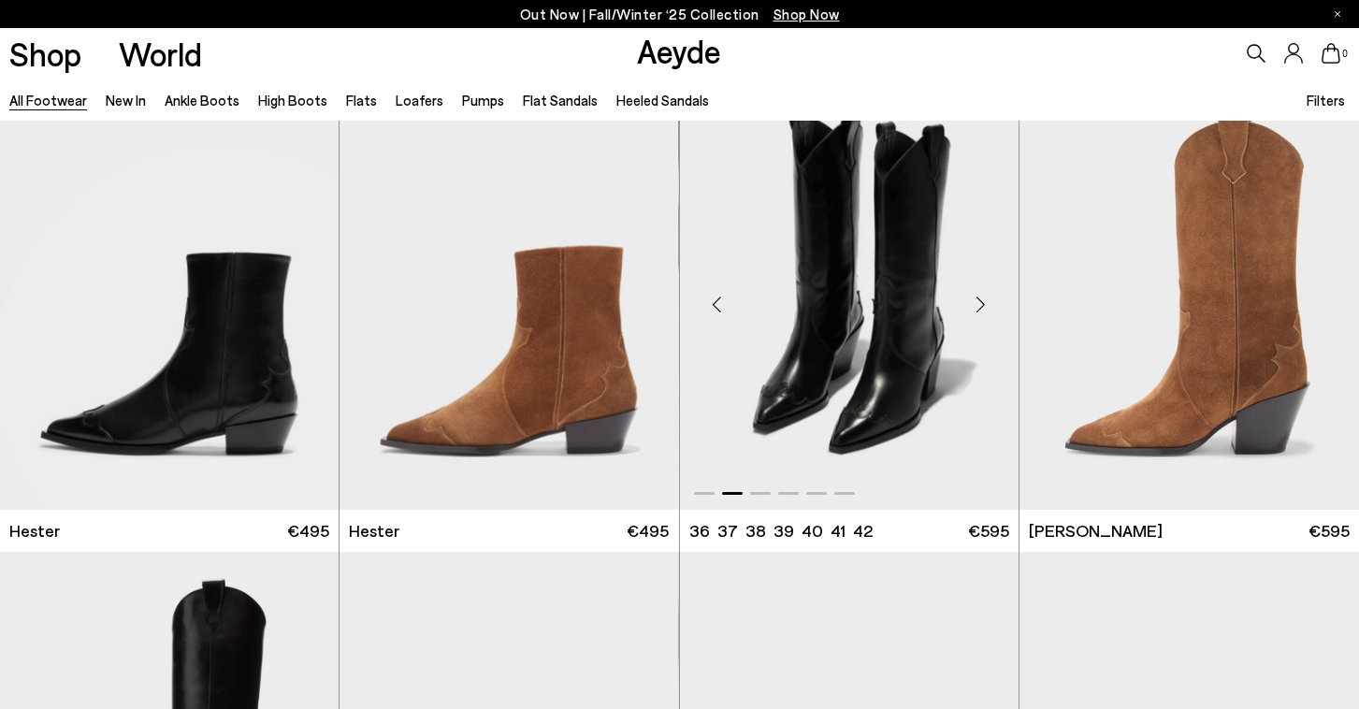
click at [975, 308] on div "Next slide" at bounding box center [981, 304] width 56 height 56
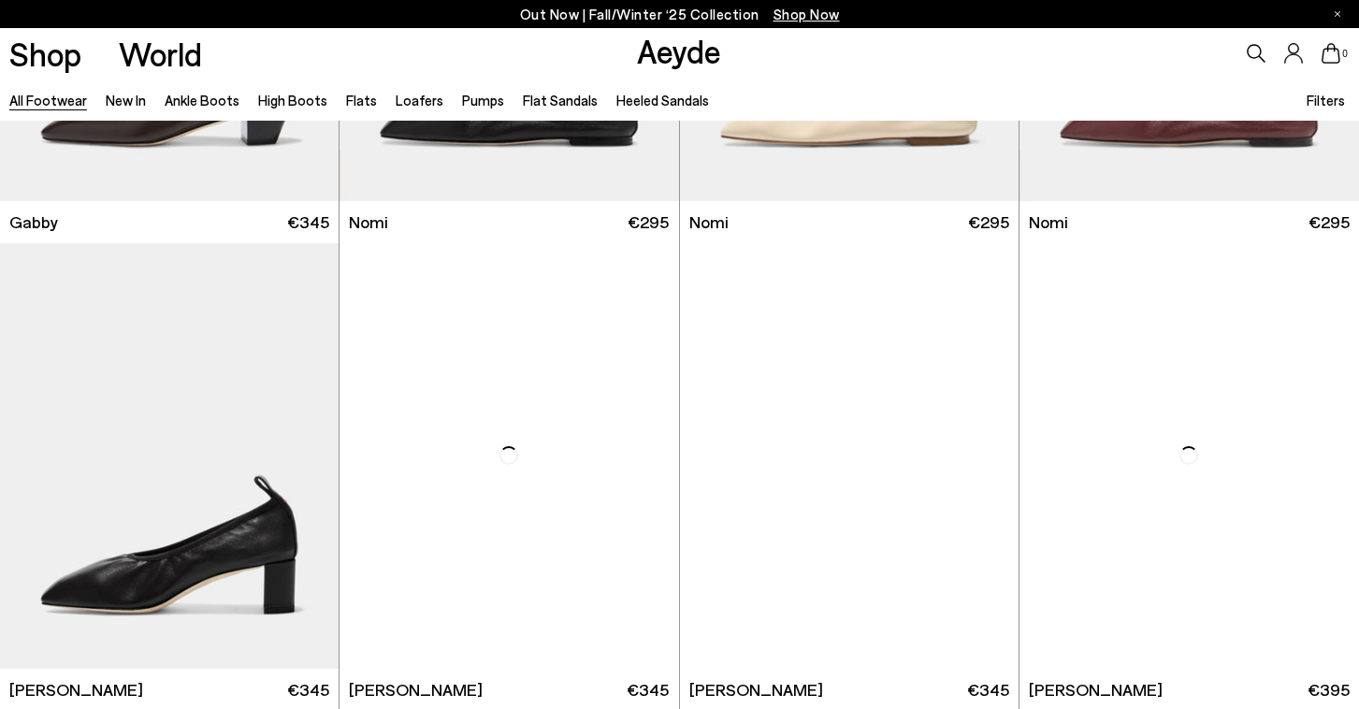
scroll to position [19393, 0]
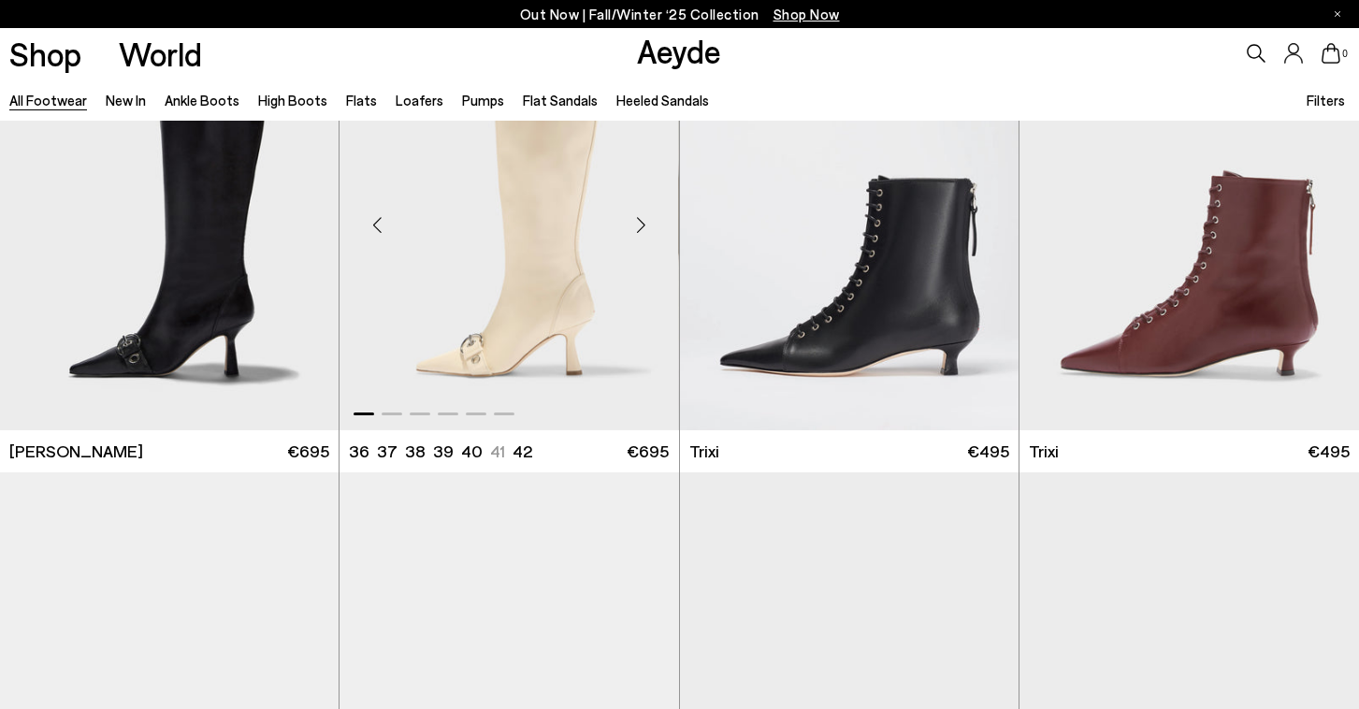
scroll to position [21644, 0]
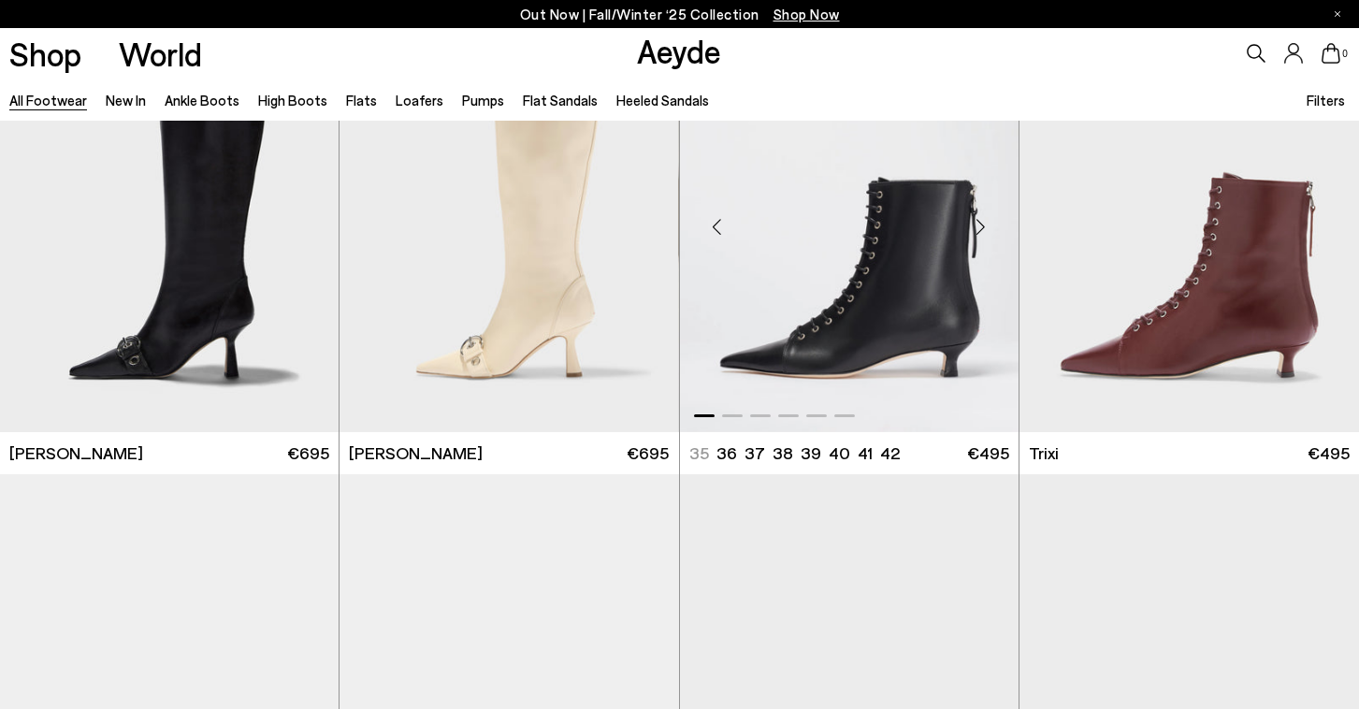
click at [981, 230] on div "Next slide" at bounding box center [981, 227] width 56 height 56
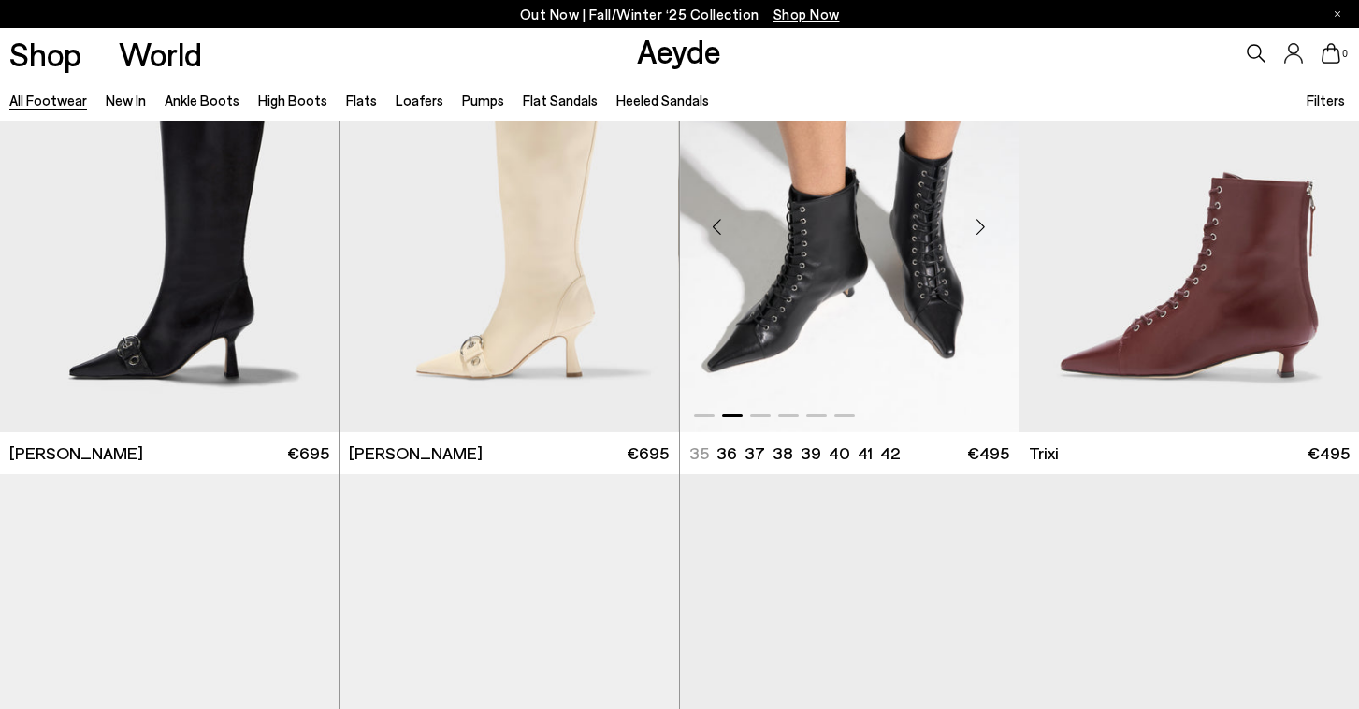
click at [981, 230] on div "Next slide" at bounding box center [981, 227] width 56 height 56
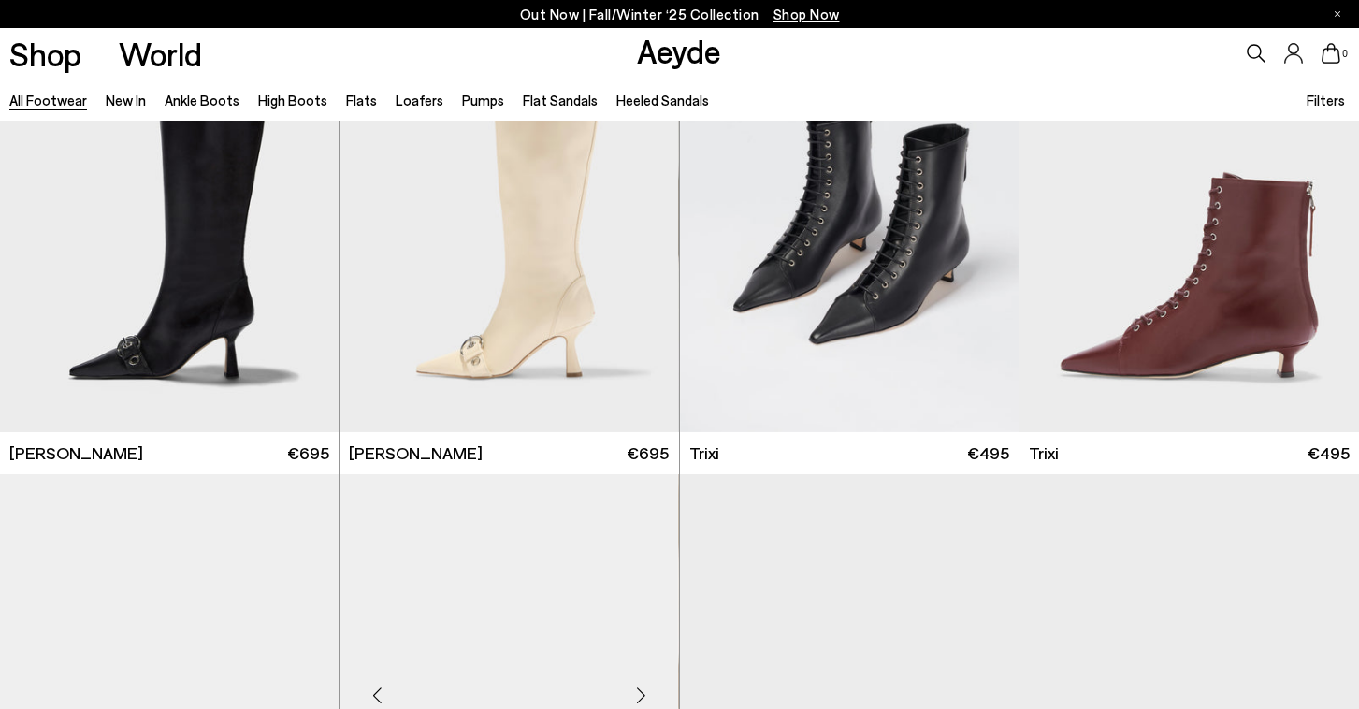
scroll to position [22330, 0]
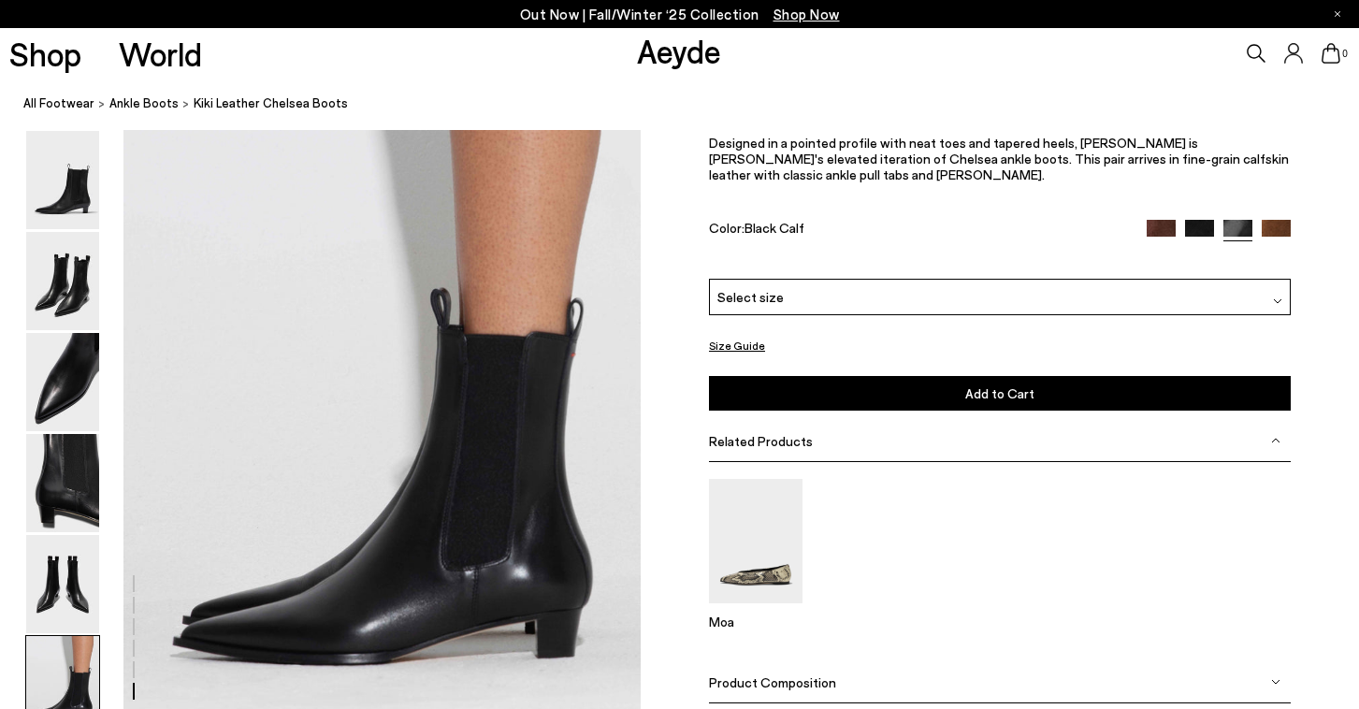
scroll to position [3749, 0]
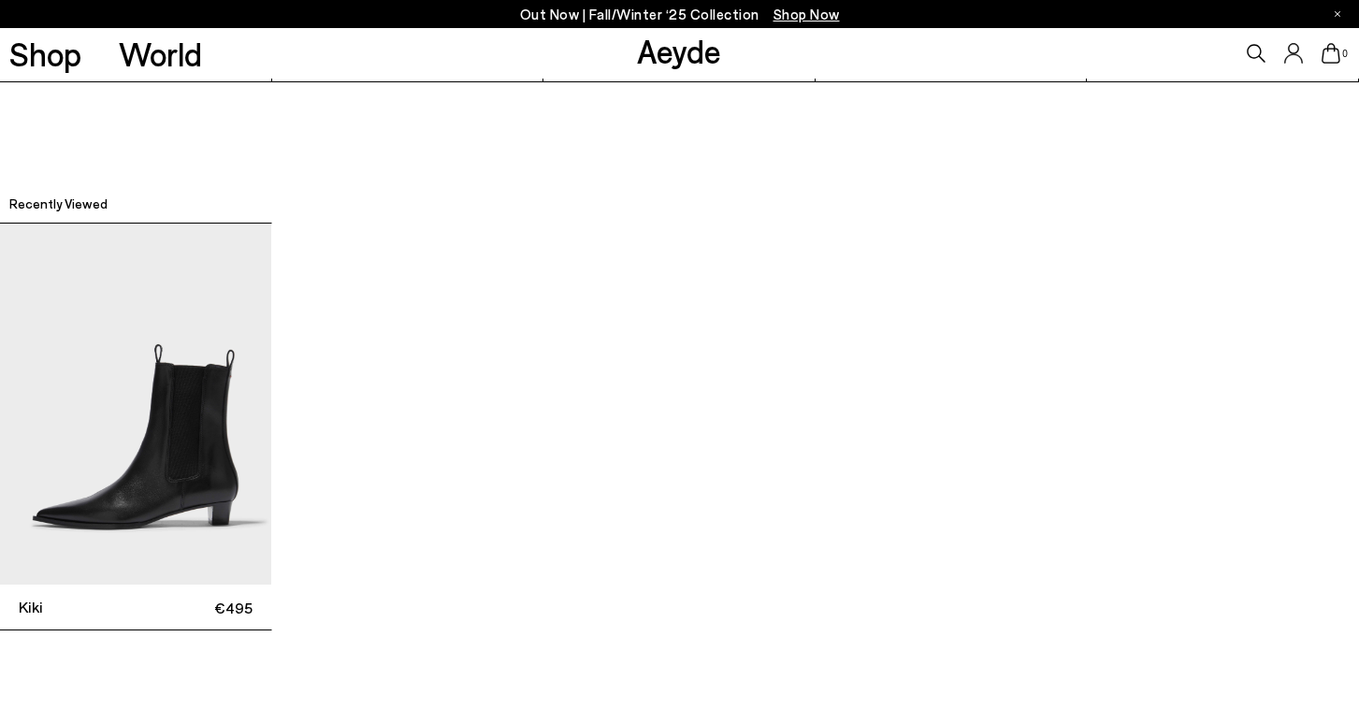
scroll to position [5297, 0]
click at [198, 429] on img "1 / 1" at bounding box center [135, 404] width 271 height 361
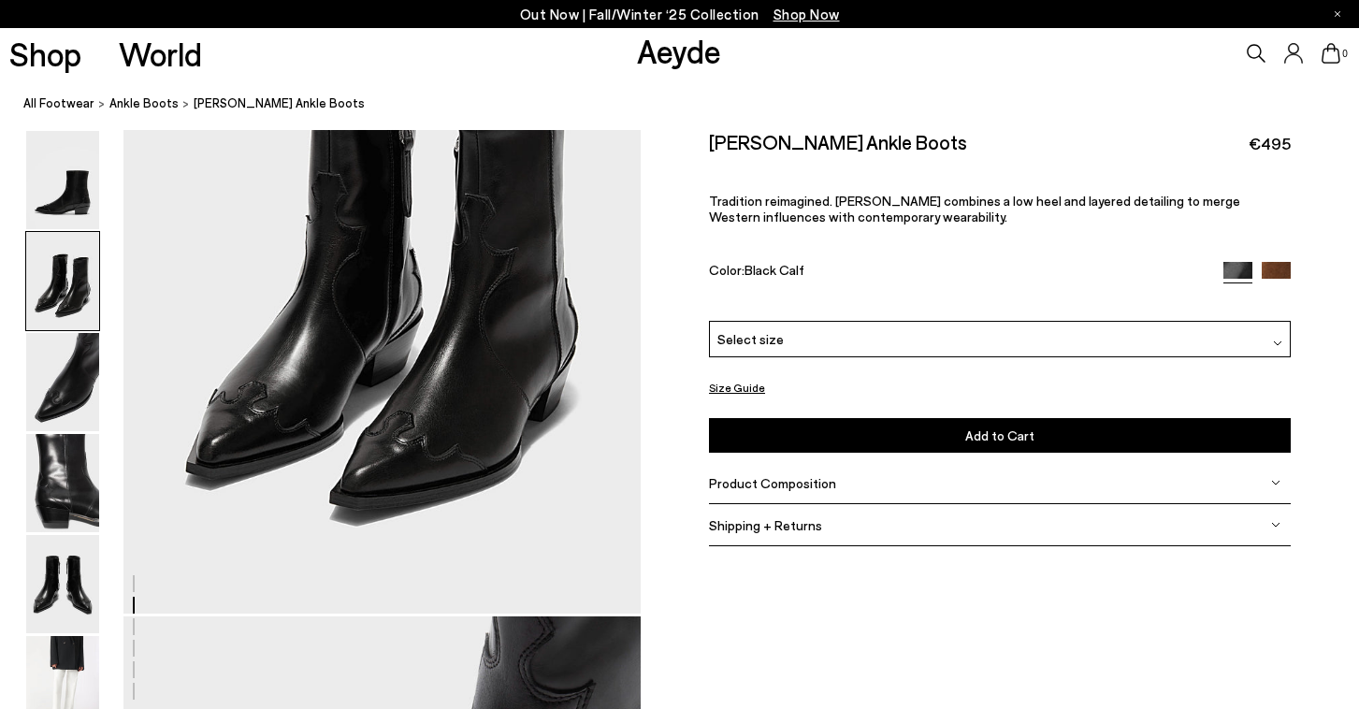
scroll to position [912, 0]
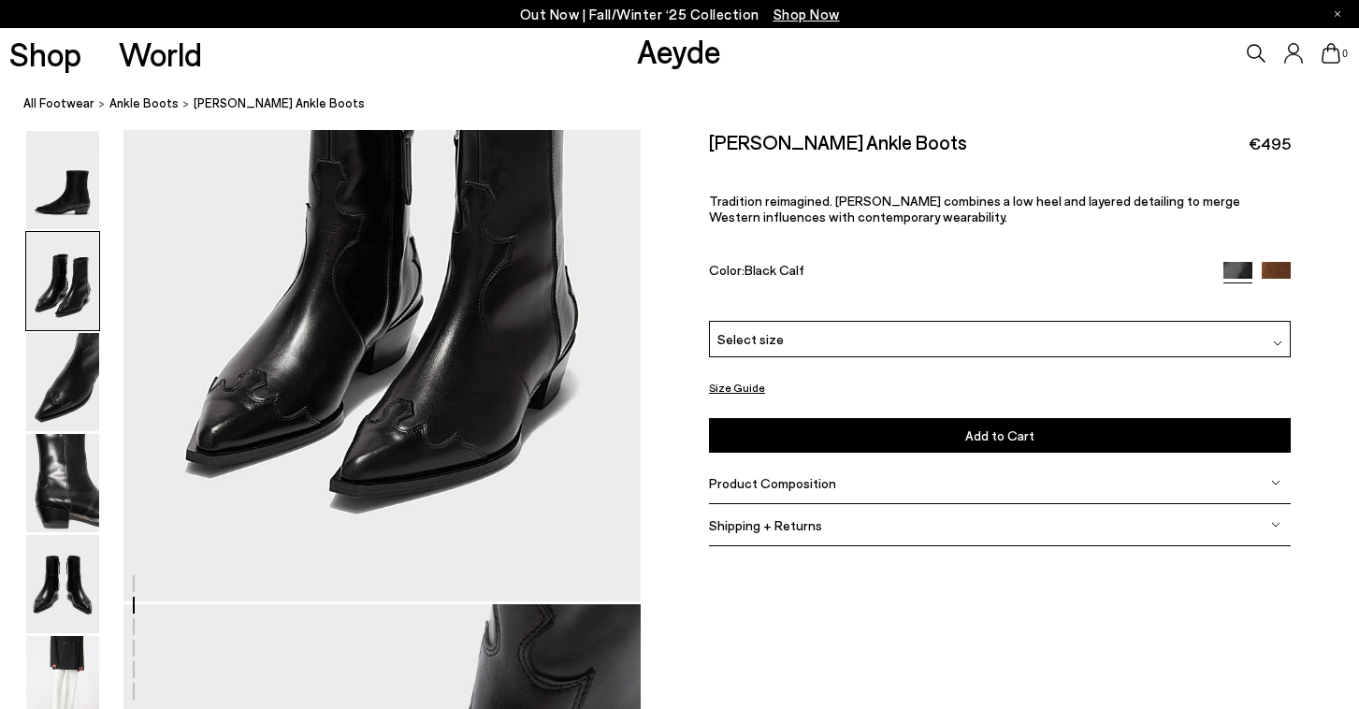
click at [799, 336] on div "Select size" at bounding box center [1000, 339] width 582 height 36
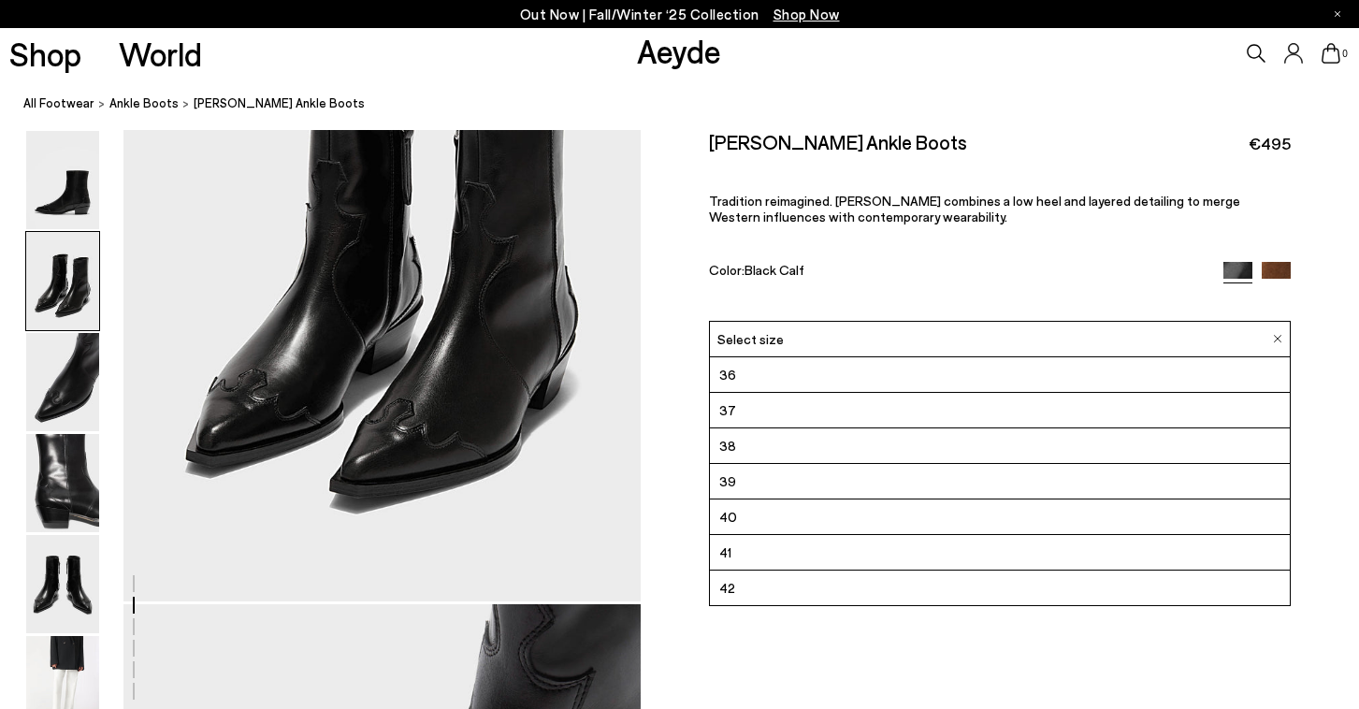
click at [799, 336] on div "Select size" at bounding box center [1000, 339] width 582 height 36
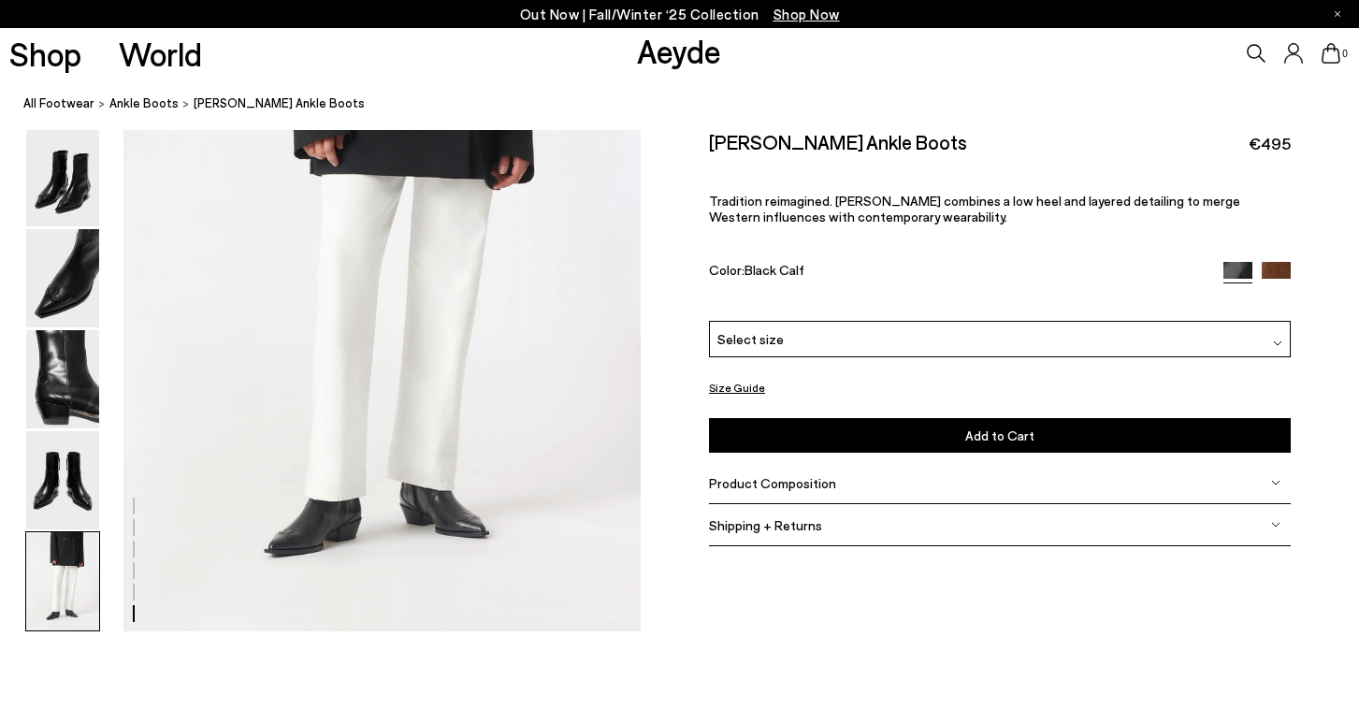
scroll to position [3664, 0]
